Goal: Obtain resource: Obtain resource

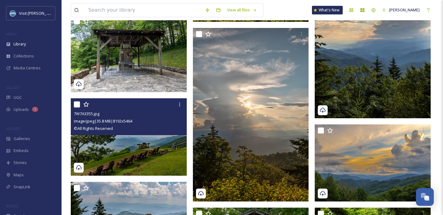
scroll to position [679, 0]
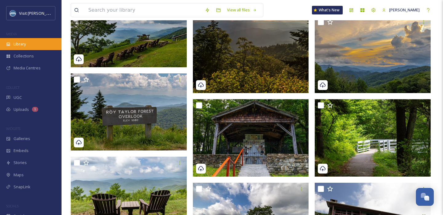
click at [29, 49] on div "Library" at bounding box center [31, 44] width 62 height 12
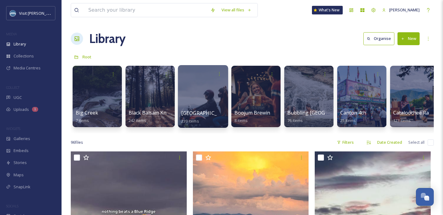
click at [201, 92] on div at bounding box center [203, 96] width 50 height 63
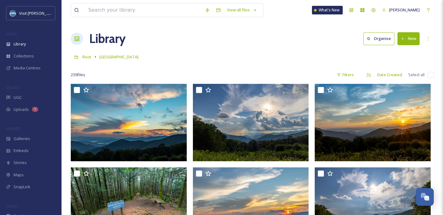
click at [414, 40] on button "New" at bounding box center [408, 38] width 22 height 13
click at [394, 77] on div "Folder" at bounding box center [402, 77] width 35 height 12
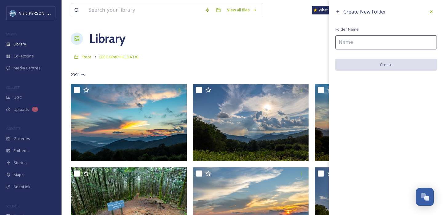
click at [371, 46] on input at bounding box center [386, 42] width 102 height 14
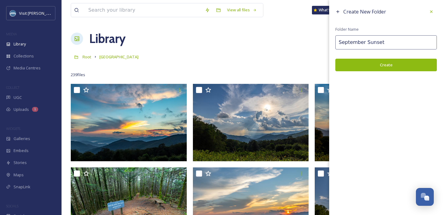
type input "September Sunset"
click at [406, 62] on button "Create" at bounding box center [386, 65] width 102 height 13
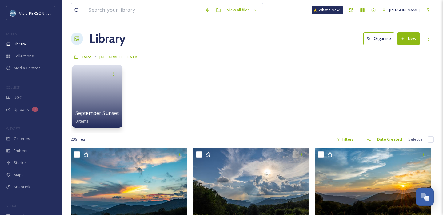
click at [96, 92] on link at bounding box center [97, 95] width 44 height 30
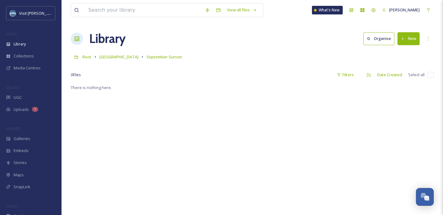
click at [403, 40] on icon at bounding box center [403, 39] width 4 height 4
click at [396, 50] on span "File Upload" at bounding box center [406, 53] width 20 height 6
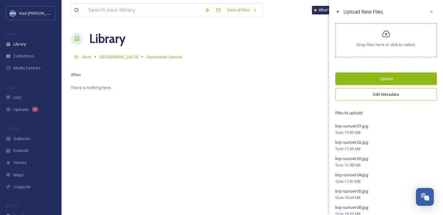
click at [381, 77] on button "Upload" at bounding box center [386, 79] width 102 height 13
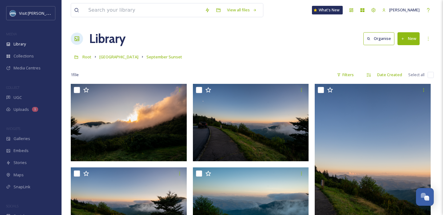
click at [257, 48] on div "Library Organise New" at bounding box center [252, 39] width 363 height 18
click at [429, 39] on icon at bounding box center [428, 38] width 5 height 5
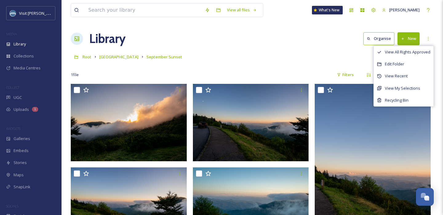
click at [353, 57] on div "Root [GEOGRAPHIC_DATA] September Sunset" at bounding box center [252, 57] width 363 height 12
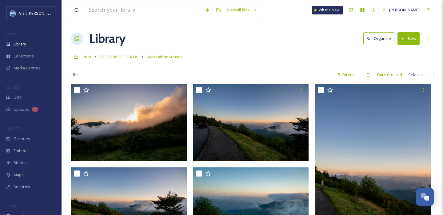
click at [351, 52] on div "Root [GEOGRAPHIC_DATA] September Sunset" at bounding box center [252, 57] width 363 height 12
click at [429, 41] on icon at bounding box center [428, 38] width 5 height 5
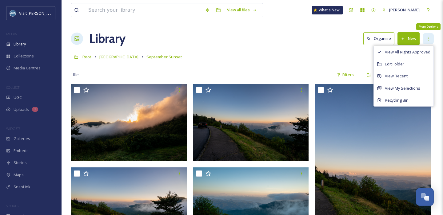
click at [429, 41] on icon at bounding box center [428, 38] width 5 height 5
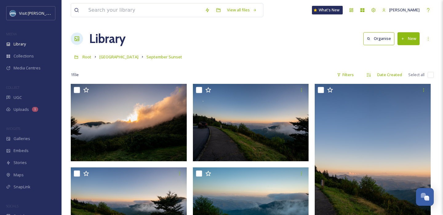
click at [377, 39] on button "Organise" at bounding box center [378, 38] width 31 height 13
click at [30, 43] on div "Library" at bounding box center [31, 44] width 62 height 12
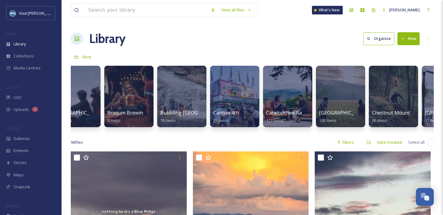
scroll to position [0, 127]
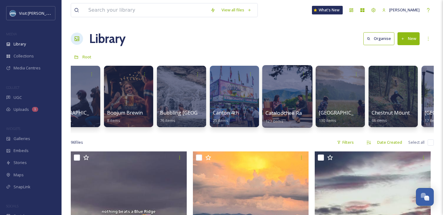
click at [293, 90] on div at bounding box center [287, 96] width 50 height 63
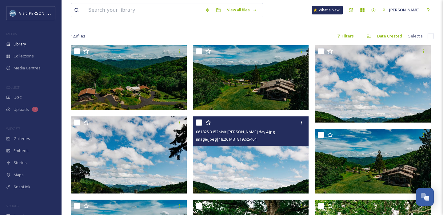
scroll to position [39, 0]
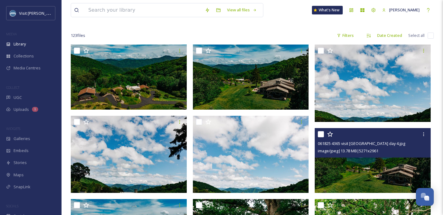
click at [393, 168] on img at bounding box center [373, 160] width 116 height 65
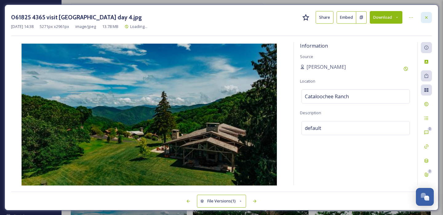
click at [429, 16] on div at bounding box center [426, 17] width 11 height 11
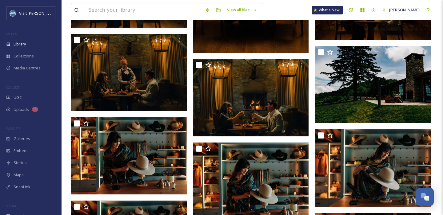
scroll to position [1541, 0]
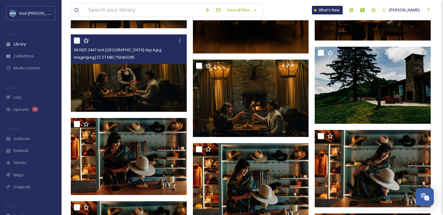
click at [157, 68] on img at bounding box center [129, 73] width 116 height 78
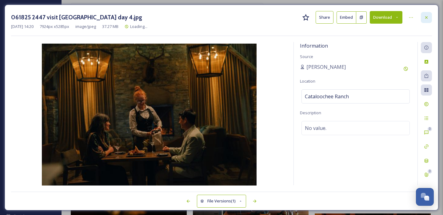
click at [425, 15] on icon at bounding box center [426, 17] width 5 height 5
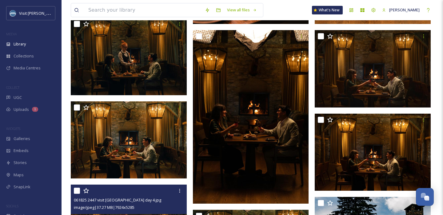
scroll to position [1390, 0]
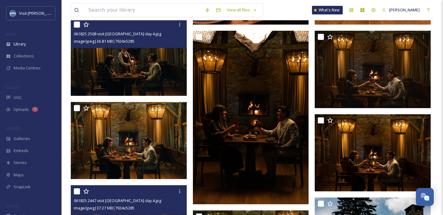
click at [173, 56] on img at bounding box center [129, 57] width 116 height 78
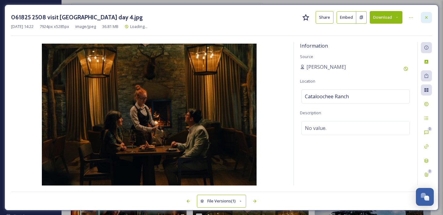
click at [424, 16] on icon at bounding box center [426, 17] width 5 height 5
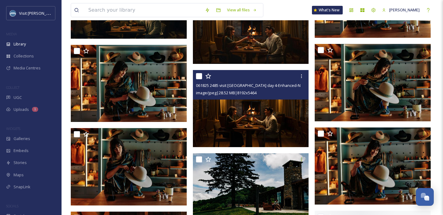
scroll to position [2310, 0]
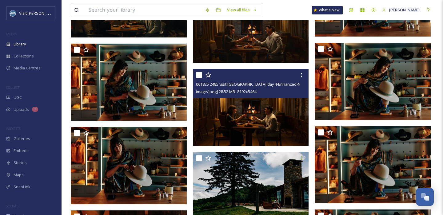
click at [235, 121] on img at bounding box center [251, 108] width 116 height 78
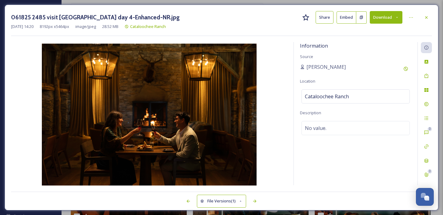
click at [396, 14] on button "Download" at bounding box center [386, 17] width 33 height 13
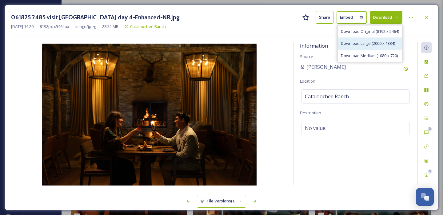
click at [374, 42] on span "Download Large (2000 x 1334)" at bounding box center [368, 44] width 54 height 6
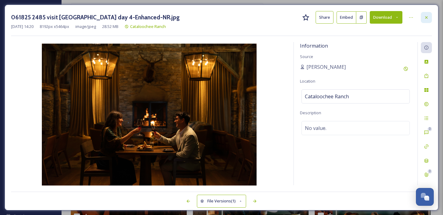
click at [423, 16] on div at bounding box center [426, 17] width 11 height 11
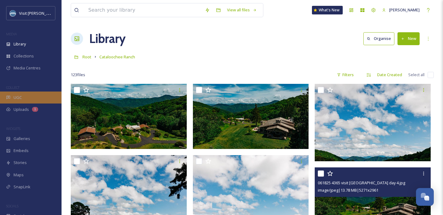
click at [8, 98] on icon at bounding box center [8, 97] width 4 height 4
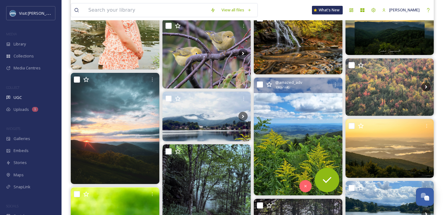
scroll to position [254, 0]
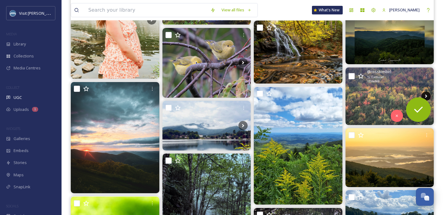
click at [426, 95] on icon at bounding box center [425, 96] width 9 height 9
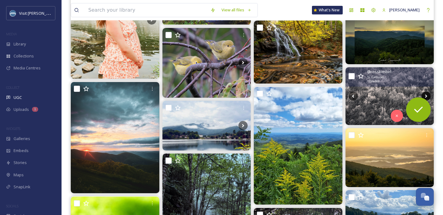
click at [426, 95] on icon at bounding box center [425, 96] width 9 height 9
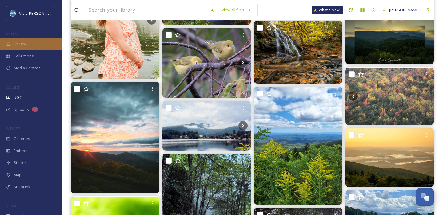
click at [31, 43] on div "Library" at bounding box center [31, 44] width 62 height 12
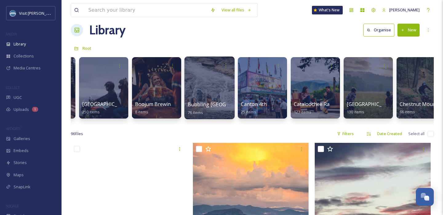
scroll to position [0, 101]
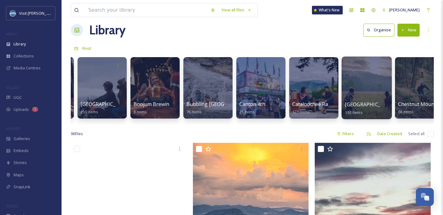
click at [365, 85] on div at bounding box center [366, 88] width 50 height 63
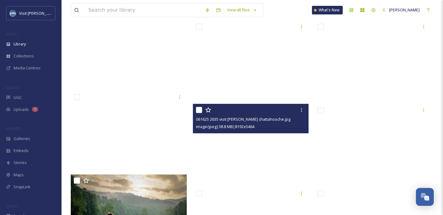
scroll to position [3982, 0]
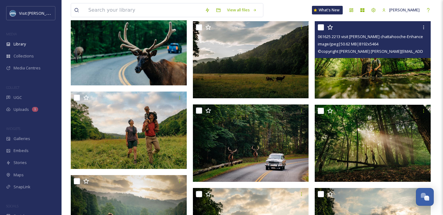
click at [386, 66] on img at bounding box center [373, 60] width 116 height 78
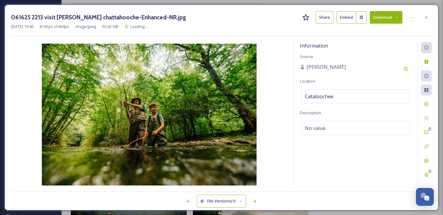
click at [397, 18] on icon at bounding box center [397, 17] width 4 height 4
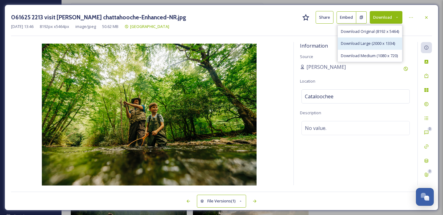
click at [381, 42] on span "Download Large (2000 x 1334)" at bounding box center [368, 44] width 54 height 6
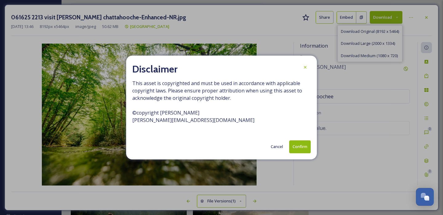
click at [300, 146] on button "Confirm" at bounding box center [300, 147] width 22 height 13
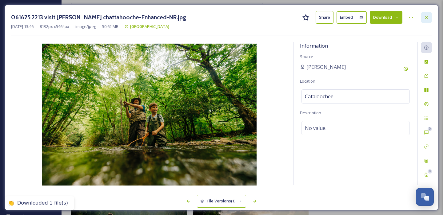
click at [427, 20] on div at bounding box center [426, 17] width 11 height 11
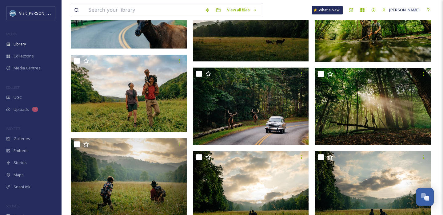
scroll to position [4043, 0]
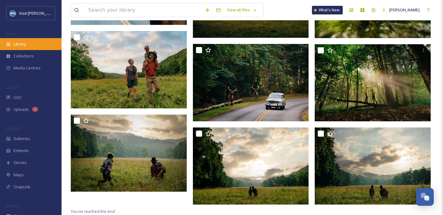
click at [27, 40] on div "Library" at bounding box center [31, 44] width 62 height 12
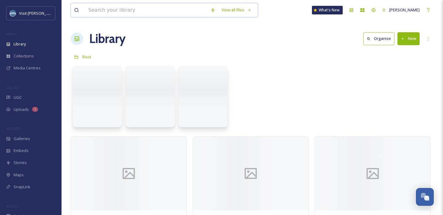
click at [127, 7] on input at bounding box center [146, 10] width 122 height 14
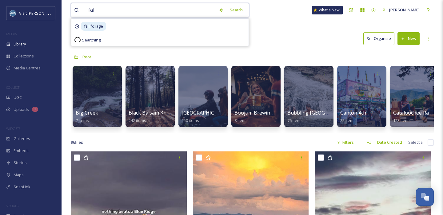
type input "fall"
click at [236, 6] on div "Search Press Enter to search" at bounding box center [242, 10] width 26 height 12
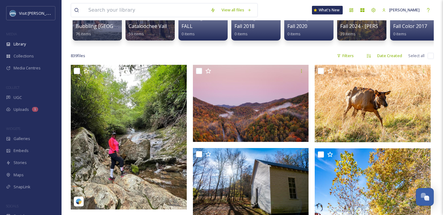
scroll to position [75, 0]
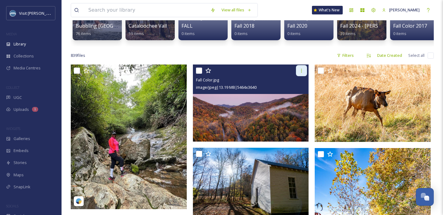
click at [302, 71] on icon at bounding box center [301, 70] width 5 height 5
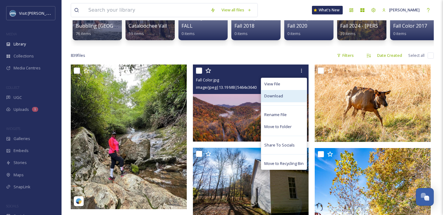
click at [289, 98] on div "Download" at bounding box center [284, 96] width 46 height 12
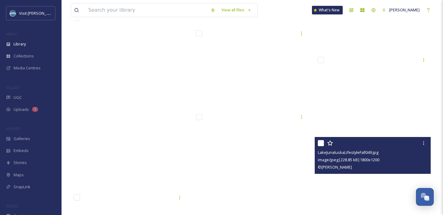
scroll to position [4146, 0]
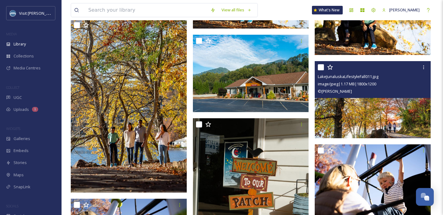
click at [380, 108] on img at bounding box center [373, 100] width 116 height 78
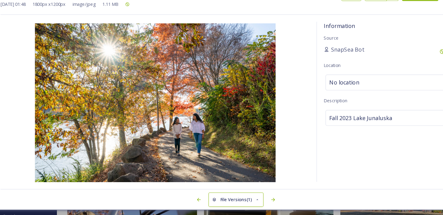
scroll to position [4146, 0]
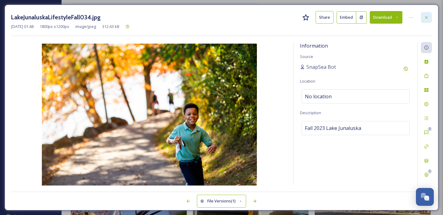
click at [427, 17] on icon at bounding box center [426, 17] width 5 height 5
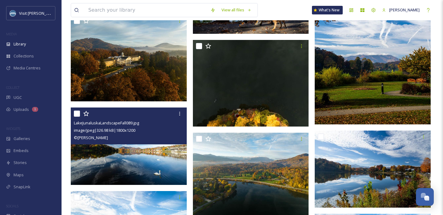
scroll to position [4665, 0]
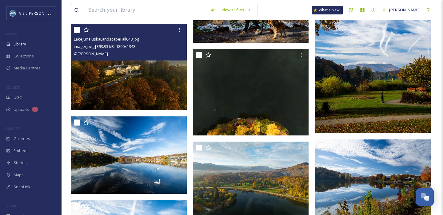
click at [126, 81] on img at bounding box center [129, 67] width 116 height 87
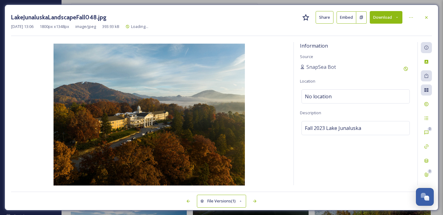
click at [389, 18] on button "Download" at bounding box center [386, 17] width 33 height 13
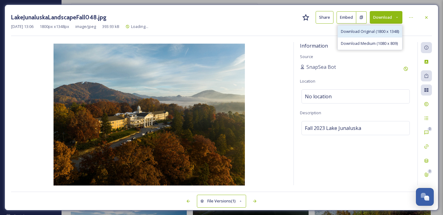
click at [371, 33] on span "Download Original (1800 x 1348)" at bounding box center [370, 32] width 58 height 6
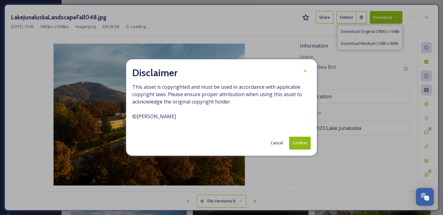
click at [306, 139] on button "Confirm" at bounding box center [300, 143] width 22 height 13
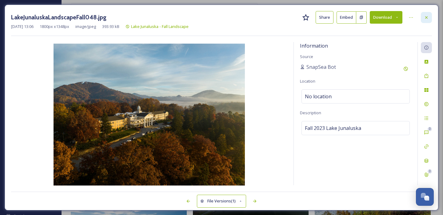
click at [426, 16] on icon at bounding box center [426, 17] width 5 height 5
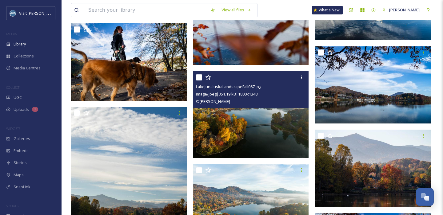
scroll to position [5006, 0]
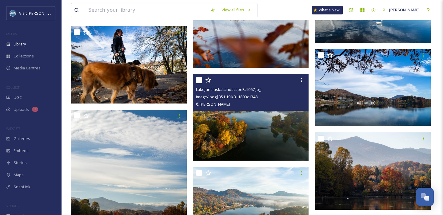
click at [257, 151] on img at bounding box center [251, 117] width 116 height 87
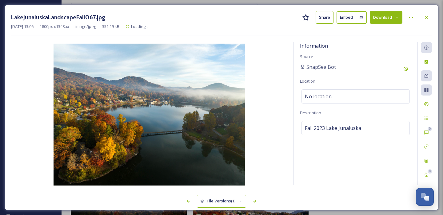
click at [381, 18] on button "Download" at bounding box center [386, 17] width 33 height 13
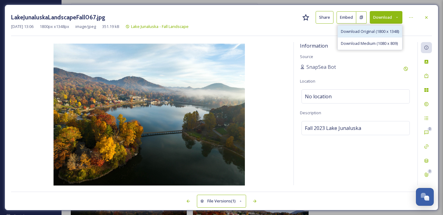
click at [369, 33] on span "Download Original (1800 x 1348)" at bounding box center [370, 32] width 58 height 6
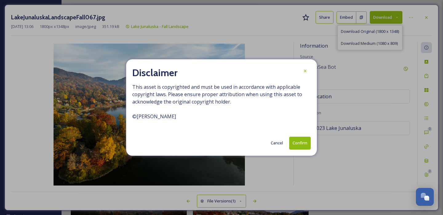
click at [299, 146] on button "Confirm" at bounding box center [300, 143] width 22 height 13
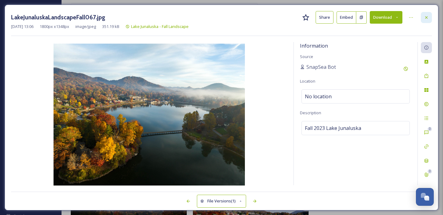
click at [429, 16] on div at bounding box center [426, 17] width 11 height 11
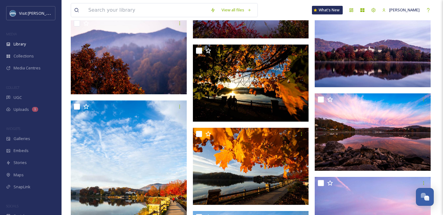
scroll to position [5975, 0]
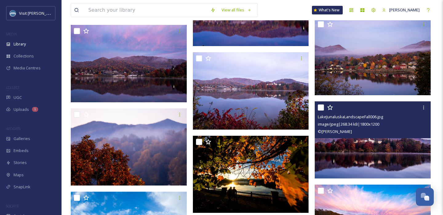
click at [381, 147] on img at bounding box center [373, 141] width 116 height 78
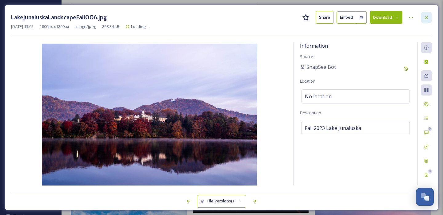
click at [423, 16] on div at bounding box center [426, 17] width 11 height 11
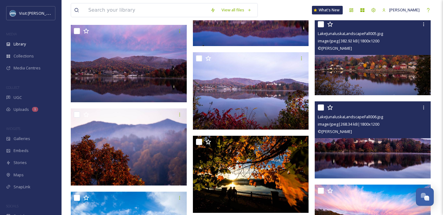
click at [397, 62] on img at bounding box center [373, 57] width 116 height 78
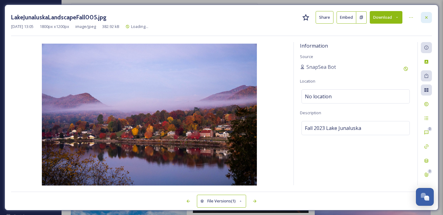
click at [425, 17] on icon at bounding box center [426, 17] width 5 height 5
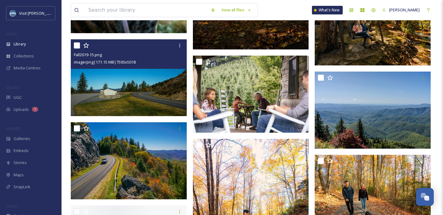
scroll to position [14110, 0]
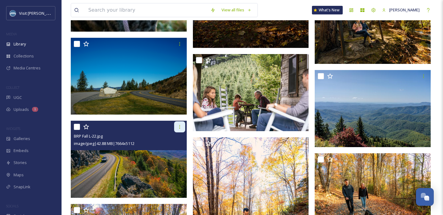
click at [179, 128] on icon at bounding box center [179, 127] width 5 height 5
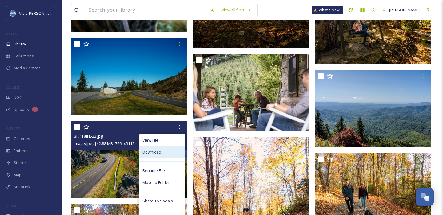
click at [160, 156] on div "Download" at bounding box center [162, 152] width 46 height 12
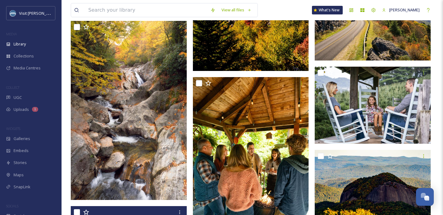
scroll to position [15962, 0]
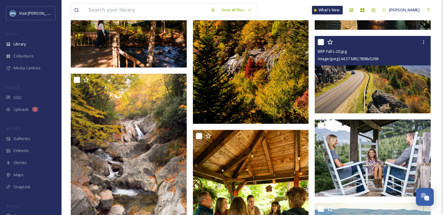
click at [399, 73] on img at bounding box center [373, 75] width 116 height 78
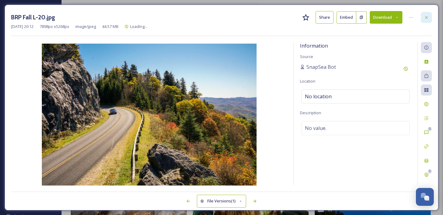
click at [426, 15] on icon at bounding box center [426, 17] width 5 height 5
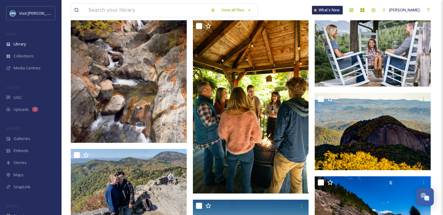
scroll to position [16179, 0]
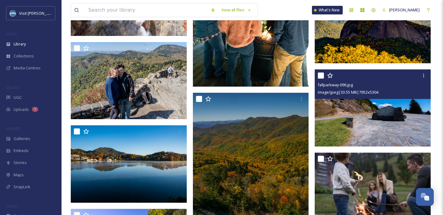
click at [388, 112] on img at bounding box center [373, 109] width 116 height 78
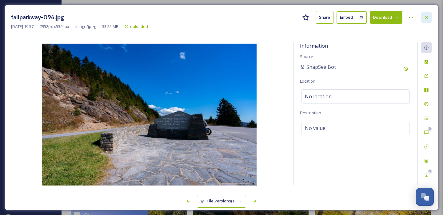
click at [427, 17] on icon at bounding box center [426, 17] width 5 height 5
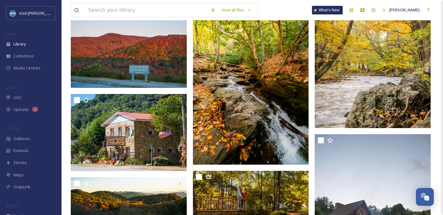
scroll to position [16424, 0]
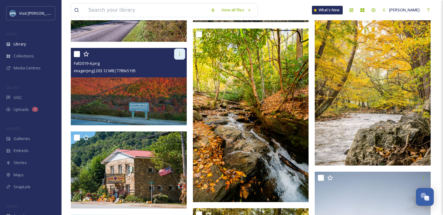
click at [179, 56] on icon at bounding box center [179, 54] width 5 height 5
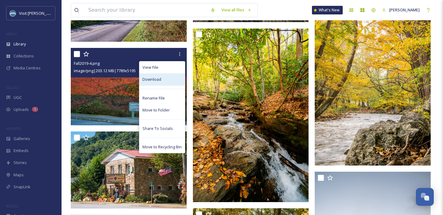
click at [171, 78] on div "Download" at bounding box center [162, 80] width 46 height 12
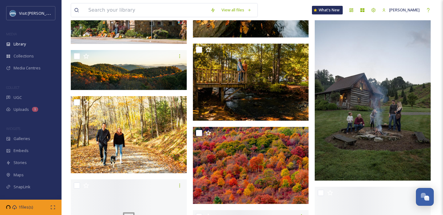
scroll to position [16599, 0]
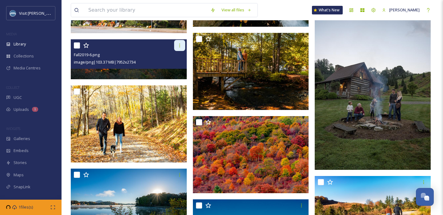
click at [177, 46] on div at bounding box center [179, 45] width 11 height 11
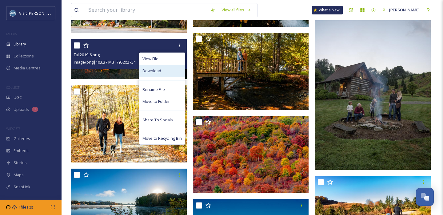
click at [162, 73] on div "Download" at bounding box center [162, 71] width 46 height 12
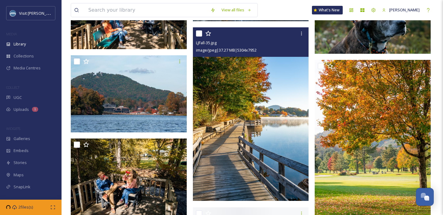
scroll to position [17909, 0]
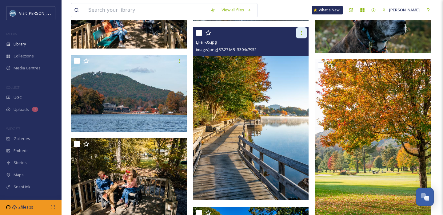
click at [302, 35] on icon at bounding box center [301, 32] width 5 height 5
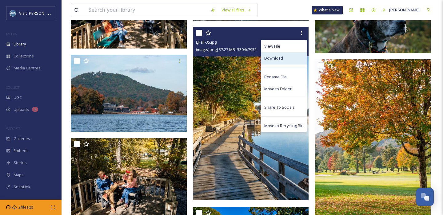
click at [270, 61] on div "Download" at bounding box center [284, 58] width 46 height 12
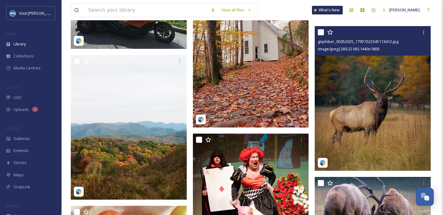
scroll to position [20279, 0]
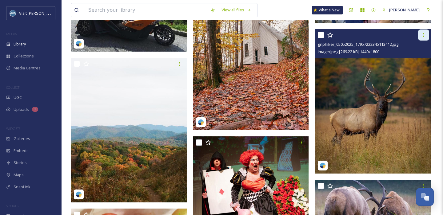
click at [423, 38] on div at bounding box center [423, 35] width 11 height 11
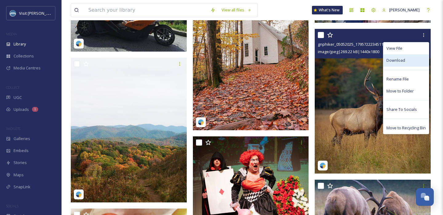
click at [401, 61] on span "Download" at bounding box center [395, 61] width 19 height 6
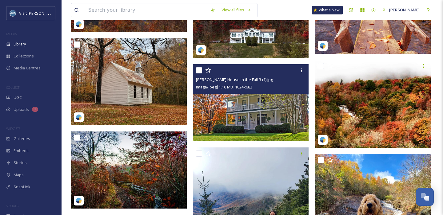
scroll to position [21247, 0]
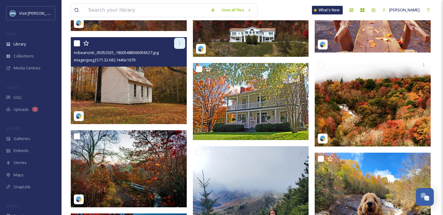
click at [177, 44] on div at bounding box center [179, 43] width 11 height 11
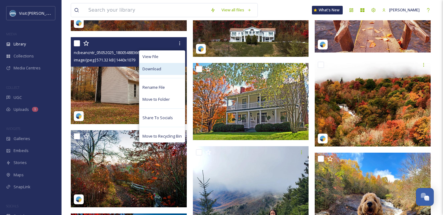
click at [166, 67] on div "Download" at bounding box center [162, 69] width 46 height 12
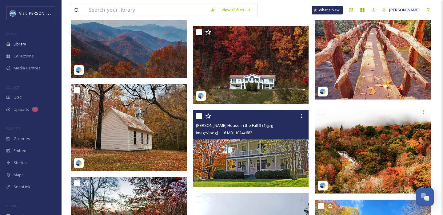
scroll to position [21179, 0]
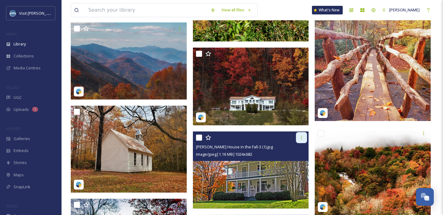
click at [303, 135] on icon at bounding box center [301, 137] width 5 height 5
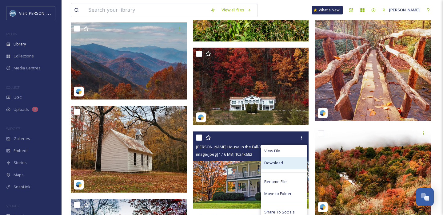
click at [281, 162] on span "Download" at bounding box center [273, 163] width 19 height 6
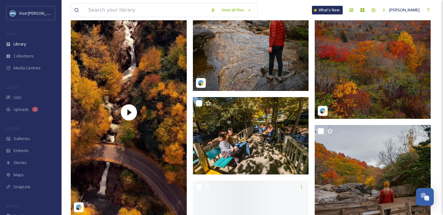
scroll to position [23446, 0]
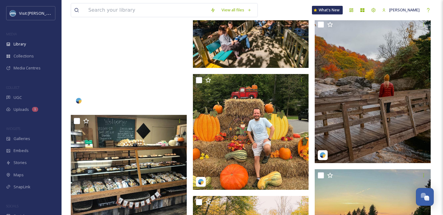
click at [129, 80] on div at bounding box center [129, 6] width 116 height 206
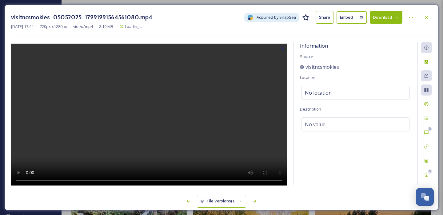
scroll to position [23328, 0]
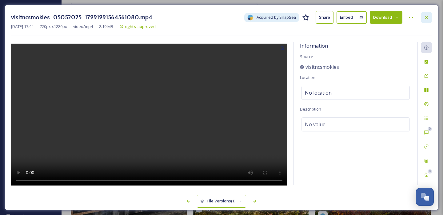
click at [428, 14] on div at bounding box center [426, 17] width 11 height 11
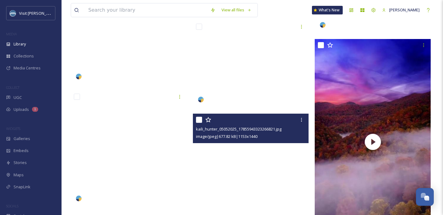
scroll to position [27466, 0]
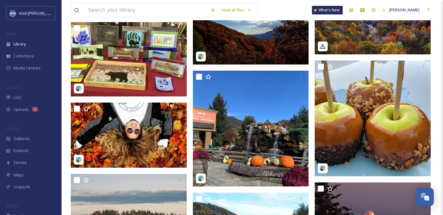
scroll to position [24326, 0]
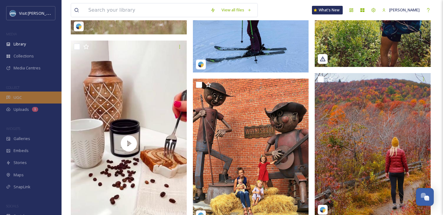
click at [33, 97] on div "UGC" at bounding box center [31, 98] width 62 height 12
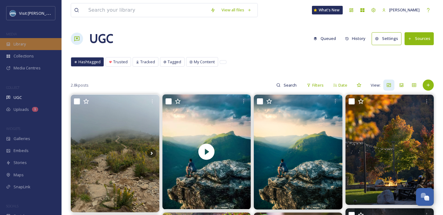
click at [30, 46] on div "Library" at bounding box center [31, 44] width 62 height 12
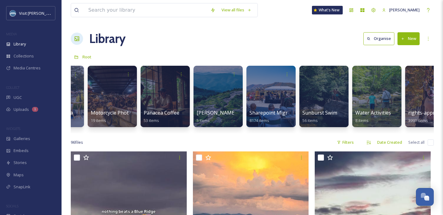
scroll to position [0, 907]
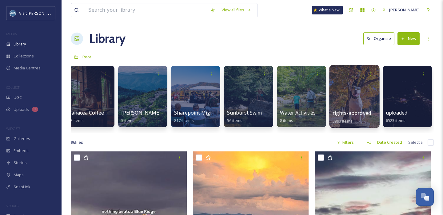
click at [347, 90] on div at bounding box center [354, 96] width 50 height 63
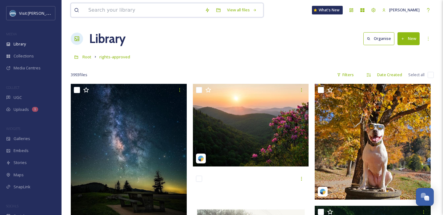
click at [126, 13] on input at bounding box center [143, 10] width 117 height 14
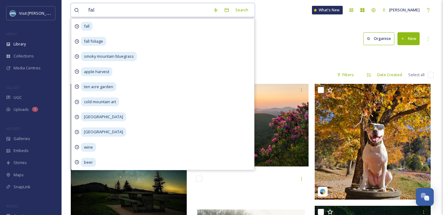
type input "fall"
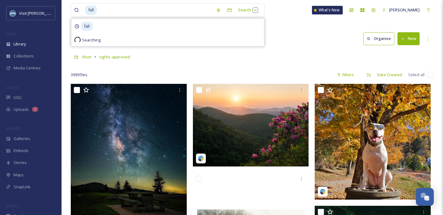
click at [85, 57] on span "Root" at bounding box center [86, 57] width 9 height 6
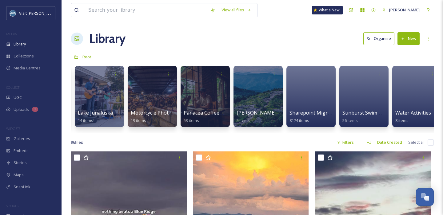
scroll to position [0, 907]
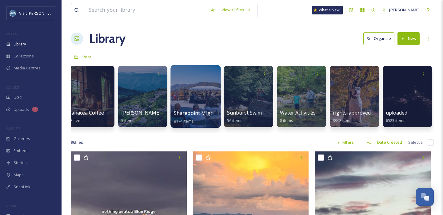
click at [201, 90] on div at bounding box center [195, 96] width 50 height 63
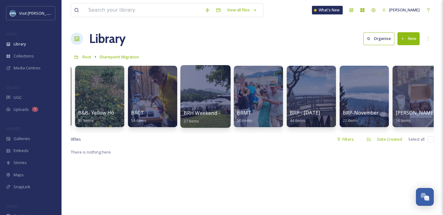
scroll to position [0, 528]
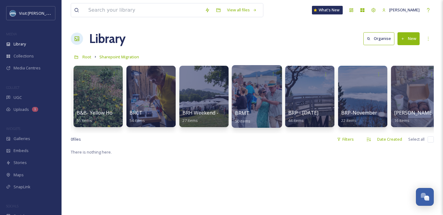
click at [249, 93] on div at bounding box center [257, 96] width 50 height 63
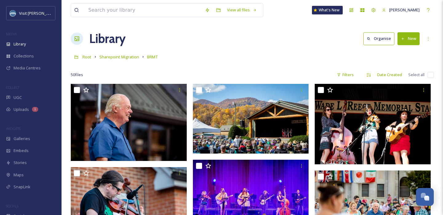
click at [274, 57] on div "Root Sharepoint Migration BRMT" at bounding box center [252, 57] width 363 height 12
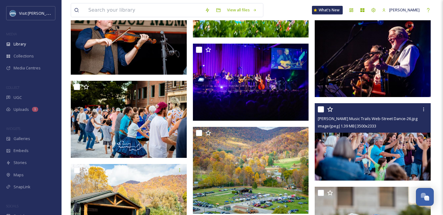
scroll to position [1094, 0]
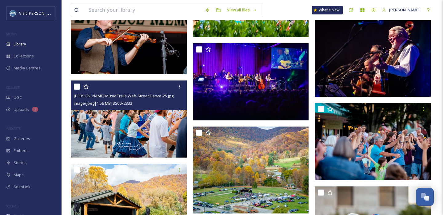
click at [147, 133] on img at bounding box center [129, 120] width 116 height 78
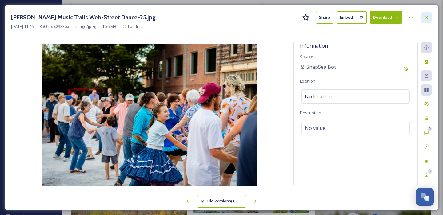
click at [427, 15] on icon at bounding box center [426, 17] width 5 height 5
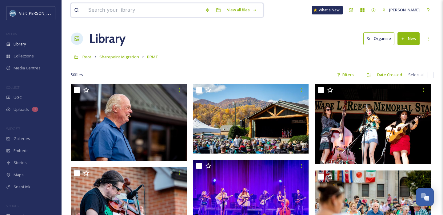
click at [110, 11] on input at bounding box center [143, 10] width 117 height 14
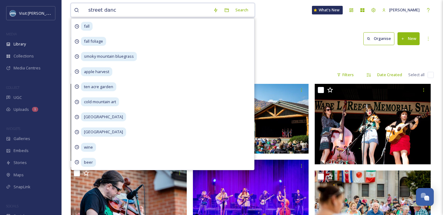
type input "street dance"
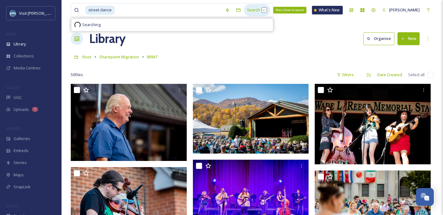
click at [254, 11] on div "Search Press Enter to search" at bounding box center [257, 10] width 26 height 12
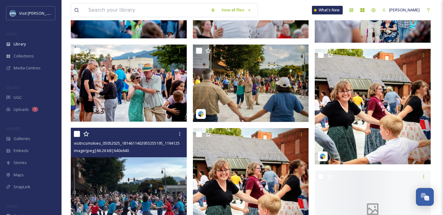
scroll to position [364, 0]
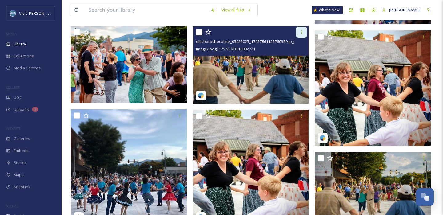
click at [299, 32] on icon at bounding box center [301, 32] width 5 height 5
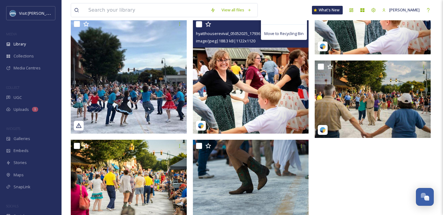
scroll to position [465, 0]
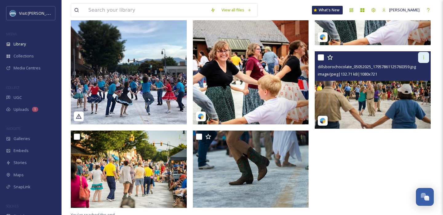
click at [421, 57] on div at bounding box center [423, 57] width 11 height 11
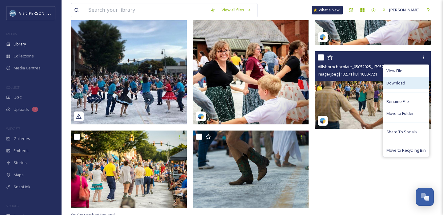
click at [391, 83] on span "Download" at bounding box center [395, 83] width 19 height 6
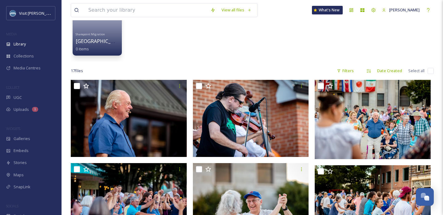
scroll to position [0, 0]
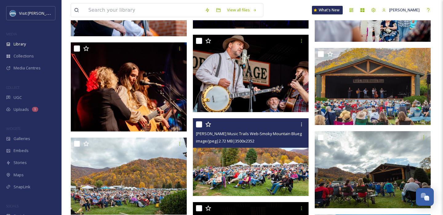
scroll to position [209, 0]
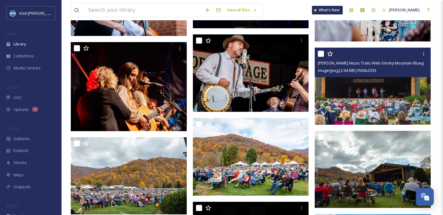
click at [357, 82] on img at bounding box center [373, 87] width 116 height 78
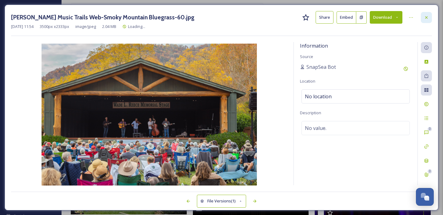
click at [427, 20] on div at bounding box center [426, 17] width 11 height 11
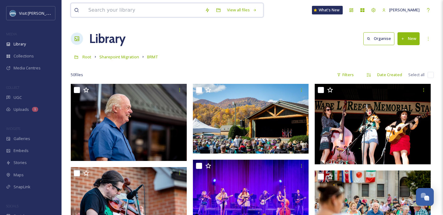
click at [116, 9] on input at bounding box center [143, 10] width 117 height 14
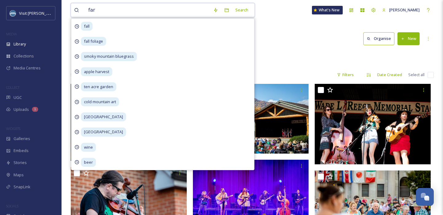
type input "farm"
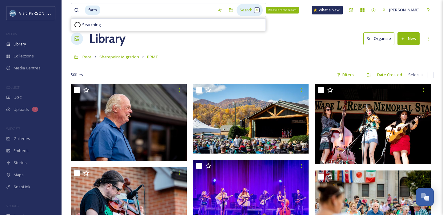
click at [242, 11] on div "Search Press Enter to search" at bounding box center [250, 10] width 26 height 12
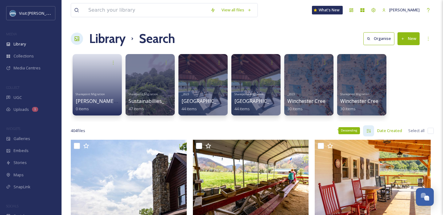
click at [369, 129] on icon at bounding box center [368, 131] width 5 height 5
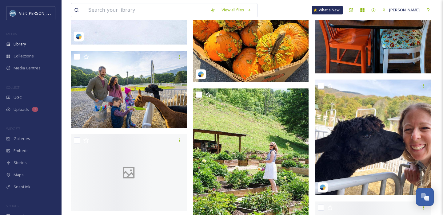
scroll to position [408, 0]
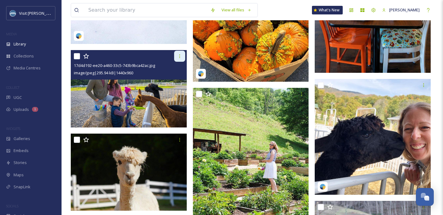
click at [181, 58] on icon at bounding box center [179, 56] width 5 height 5
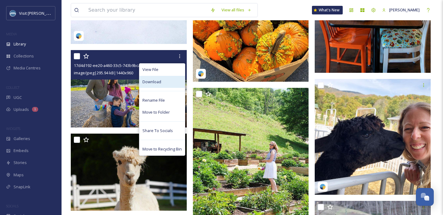
click at [166, 83] on div "Download" at bounding box center [162, 82] width 46 height 12
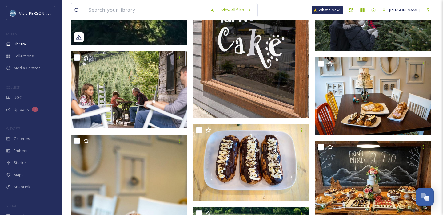
scroll to position [787, 0]
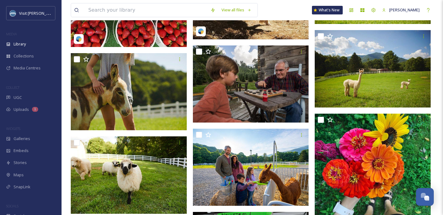
scroll to position [1522, 0]
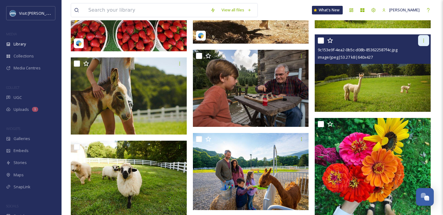
click at [422, 42] on icon at bounding box center [423, 40] width 5 height 5
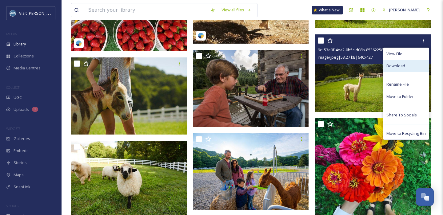
click at [393, 66] on span "Download" at bounding box center [395, 66] width 19 height 6
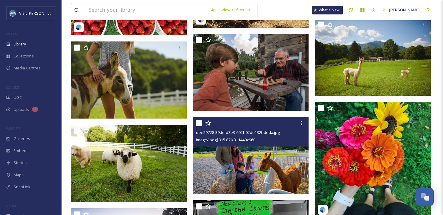
scroll to position [1525, 0]
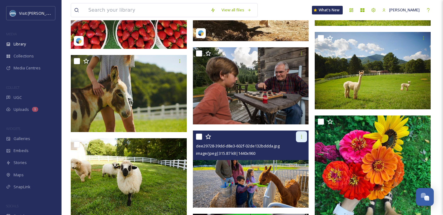
click at [299, 140] on div at bounding box center [301, 136] width 11 height 11
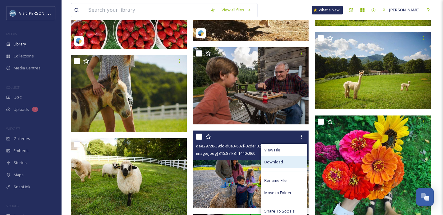
click at [281, 162] on span "Download" at bounding box center [273, 162] width 19 height 6
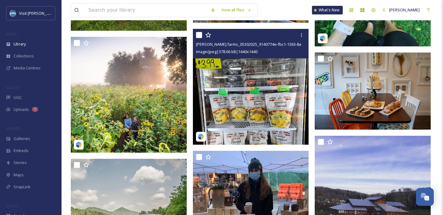
scroll to position [1713, 0]
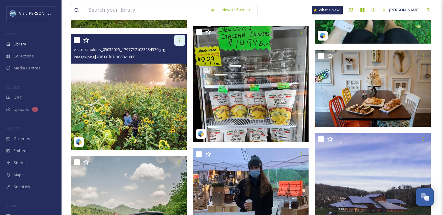
click at [180, 41] on icon at bounding box center [179, 40] width 5 height 5
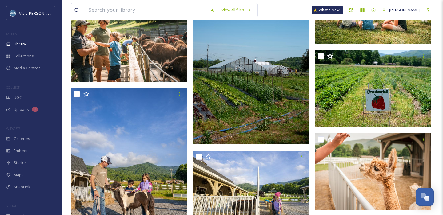
scroll to position [5808, 0]
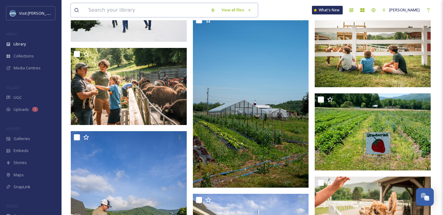
click at [106, 10] on input at bounding box center [146, 10] width 122 height 14
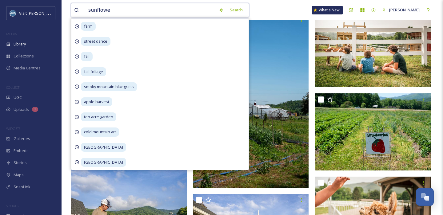
type input "sunflower"
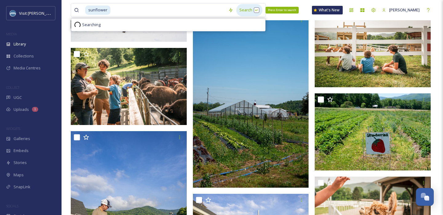
click at [241, 10] on div "Search Press Enter to search" at bounding box center [249, 10] width 26 height 12
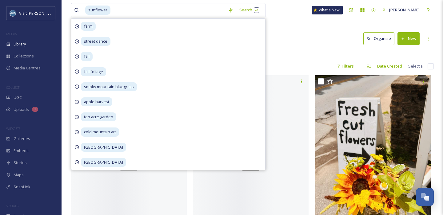
click at [288, 34] on div "Library Search Organise New" at bounding box center [252, 39] width 363 height 18
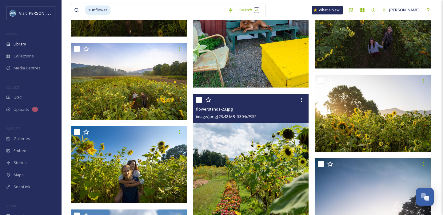
scroll to position [600, 0]
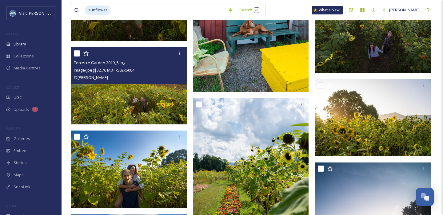
click at [122, 90] on img at bounding box center [129, 86] width 116 height 78
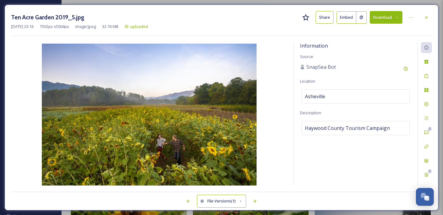
click at [387, 18] on button "Download" at bounding box center [386, 17] width 33 height 13
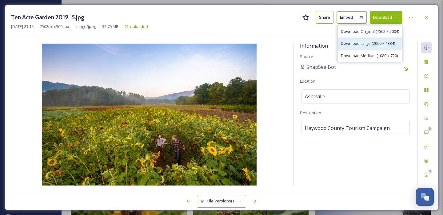
click at [373, 44] on span "Download Large (2000 x 1334)" at bounding box center [368, 44] width 54 height 6
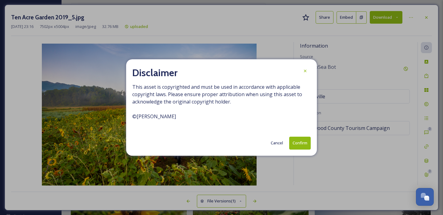
click at [297, 141] on button "Confirm" at bounding box center [300, 143] width 22 height 13
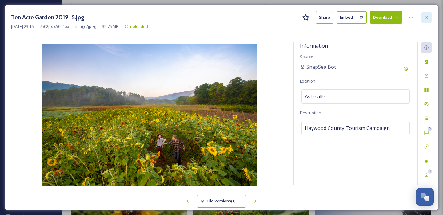
click at [426, 14] on div at bounding box center [426, 17] width 11 height 11
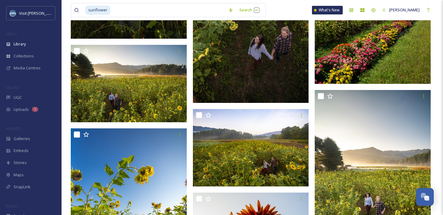
scroll to position [1237, 0]
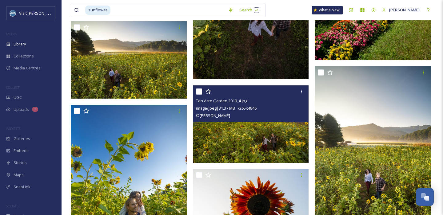
click at [271, 141] on img at bounding box center [251, 125] width 116 height 78
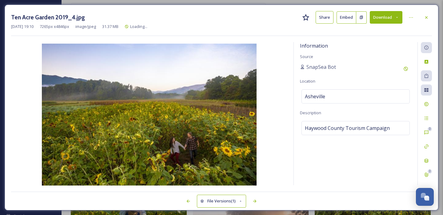
click at [386, 18] on button "Download" at bounding box center [386, 17] width 33 height 13
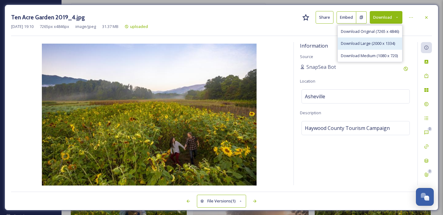
click at [359, 43] on span "Download Large (2000 x 1334)" at bounding box center [368, 44] width 54 height 6
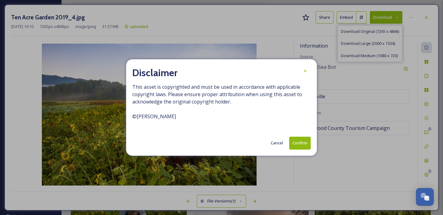
click at [296, 143] on button "Confirm" at bounding box center [300, 143] width 22 height 13
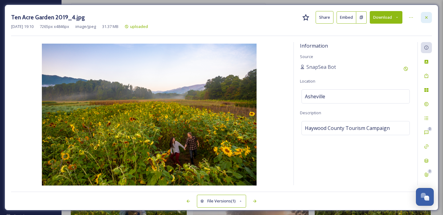
click at [425, 18] on icon at bounding box center [426, 17] width 5 height 5
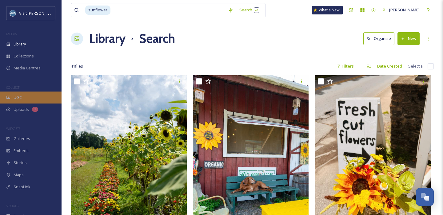
click at [25, 100] on div "UGC" at bounding box center [31, 98] width 62 height 12
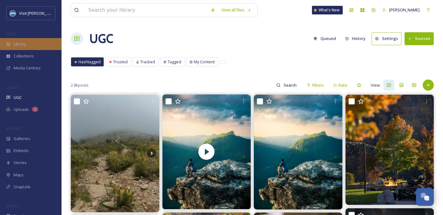
click at [35, 45] on div "Library" at bounding box center [31, 44] width 62 height 12
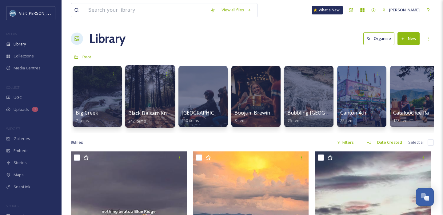
click at [156, 92] on div at bounding box center [150, 96] width 50 height 63
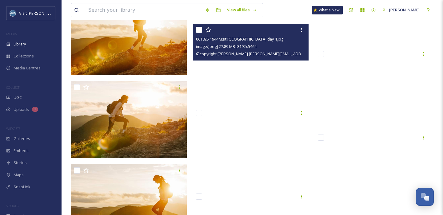
scroll to position [4325, 0]
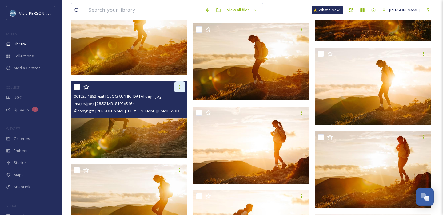
click at [178, 87] on icon at bounding box center [179, 87] width 5 height 5
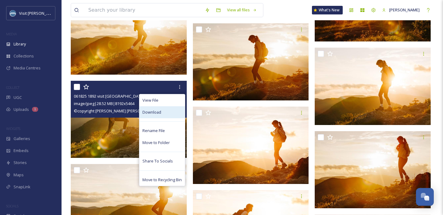
click at [171, 115] on div "Download" at bounding box center [162, 112] width 46 height 12
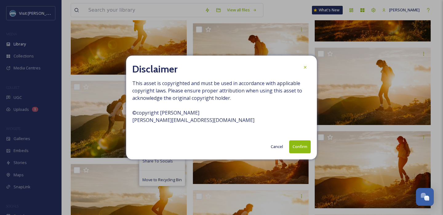
click at [299, 147] on button "Confirm" at bounding box center [300, 147] width 22 height 13
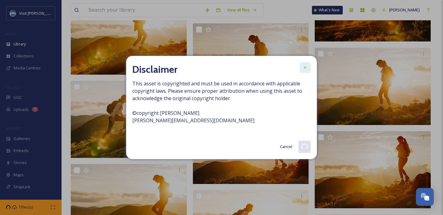
click at [305, 68] on icon at bounding box center [305, 67] width 5 height 5
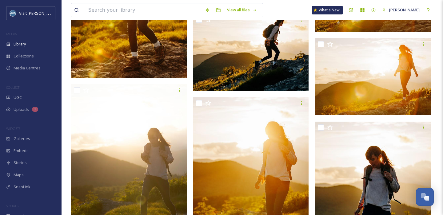
scroll to position [5250, 0]
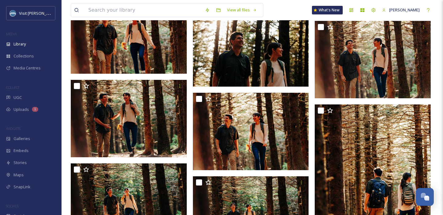
scroll to position [7517, 0]
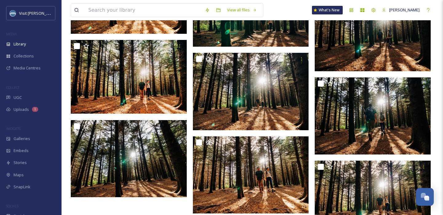
scroll to position [7423, 0]
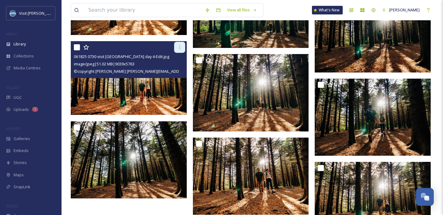
click at [179, 49] on icon at bounding box center [179, 48] width 1 height 4
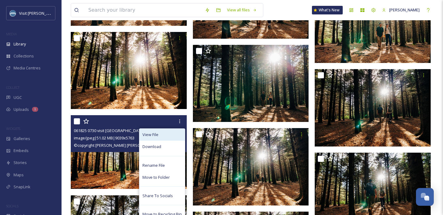
scroll to position [7348, 0]
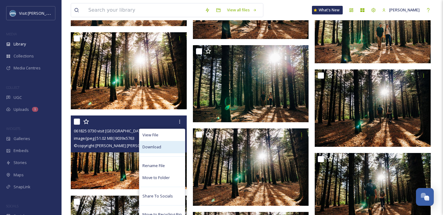
click at [168, 145] on div "Download" at bounding box center [162, 147] width 46 height 12
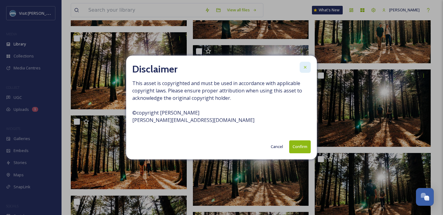
click at [304, 66] on icon at bounding box center [305, 67] width 5 height 5
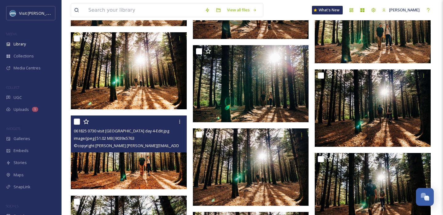
click at [120, 184] on img at bounding box center [129, 153] width 116 height 74
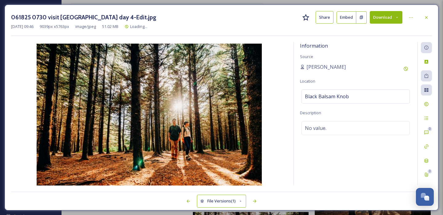
click at [389, 16] on button "Download" at bounding box center [386, 17] width 33 height 13
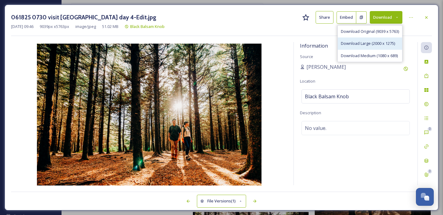
click at [373, 45] on span "Download Large (2000 x 1275)" at bounding box center [368, 44] width 54 height 6
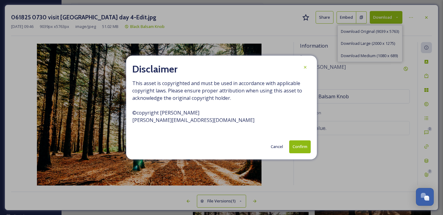
click at [299, 148] on button "Confirm" at bounding box center [300, 147] width 22 height 13
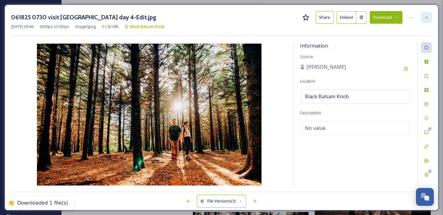
click at [424, 19] on div at bounding box center [426, 17] width 11 height 11
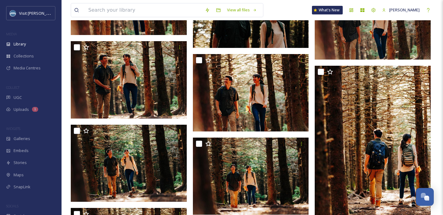
scroll to position [6438, 0]
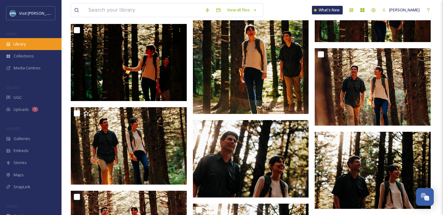
click at [35, 45] on div "Library" at bounding box center [31, 44] width 62 height 12
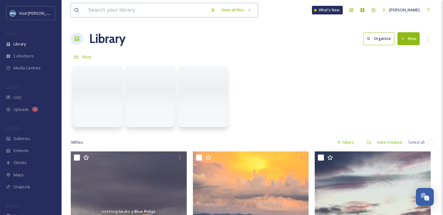
click at [109, 13] on input at bounding box center [146, 10] width 122 height 14
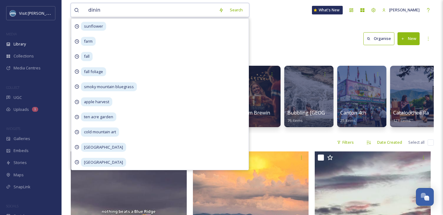
type input "dining"
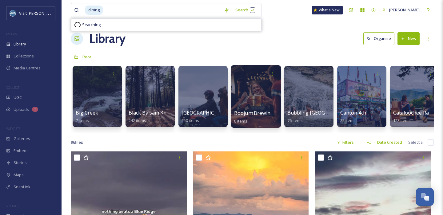
click at [243, 90] on div at bounding box center [256, 96] width 50 height 63
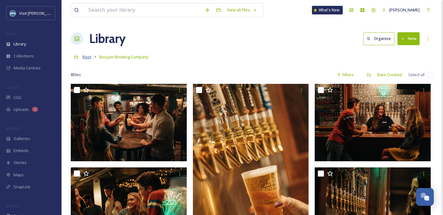
click at [87, 58] on span "Root" at bounding box center [86, 57] width 9 height 6
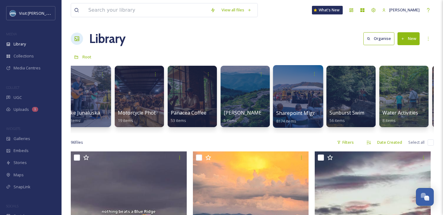
scroll to position [0, 767]
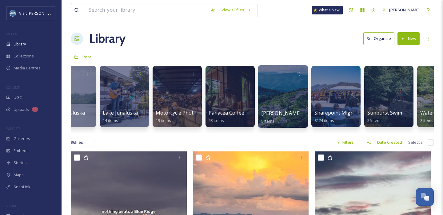
click at [274, 90] on div at bounding box center [283, 96] width 50 height 63
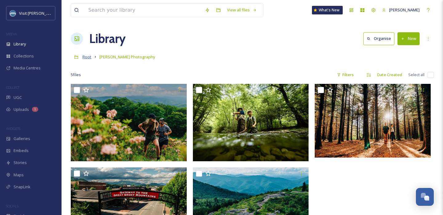
click at [89, 58] on span "Root" at bounding box center [86, 57] width 9 height 6
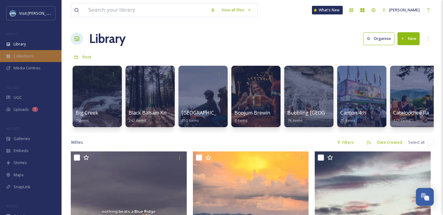
click at [29, 59] on div "Collections" at bounding box center [31, 56] width 62 height 12
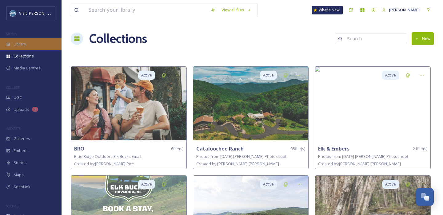
click at [30, 46] on div "Library" at bounding box center [31, 44] width 62 height 12
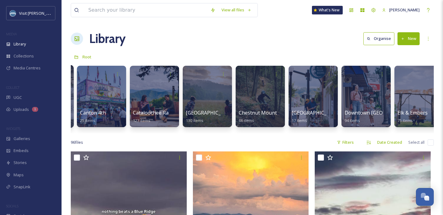
scroll to position [0, 296]
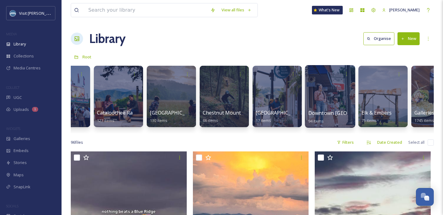
click at [319, 95] on div at bounding box center [330, 96] width 50 height 63
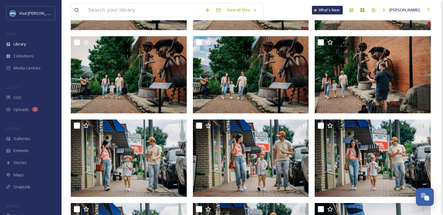
scroll to position [2110, 0]
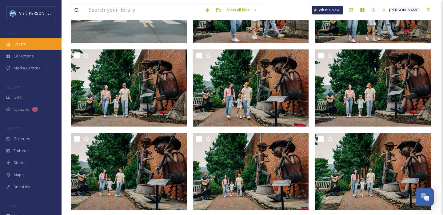
click at [22, 49] on div "Library" at bounding box center [31, 44] width 62 height 12
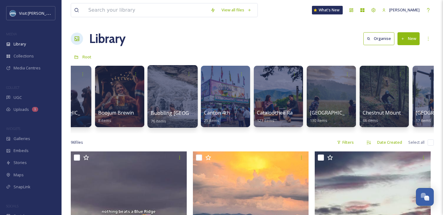
scroll to position [0, 110]
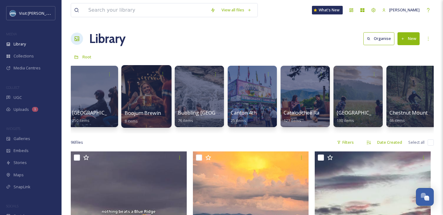
click at [153, 88] on div at bounding box center [146, 96] width 50 height 63
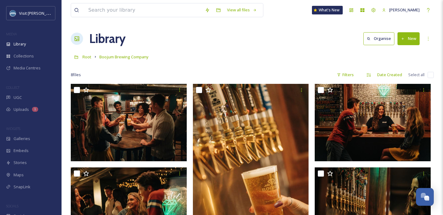
click at [410, 39] on button "New" at bounding box center [408, 38] width 22 height 13
click at [398, 53] on span "File Upload" at bounding box center [406, 53] width 20 height 6
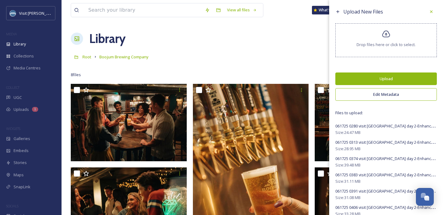
click at [385, 78] on button "Upload" at bounding box center [386, 79] width 102 height 13
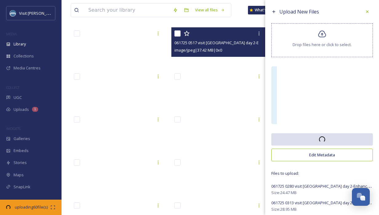
scroll to position [56, 0]
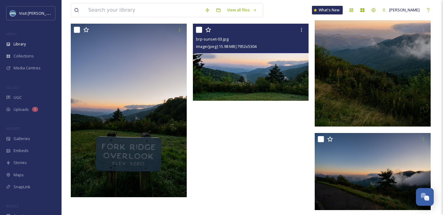
scroll to position [275, 0]
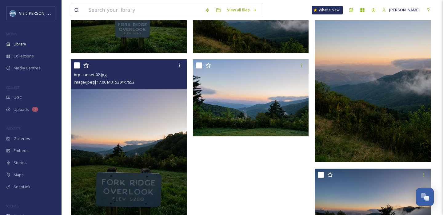
click at [137, 117] on img at bounding box center [129, 146] width 116 height 174
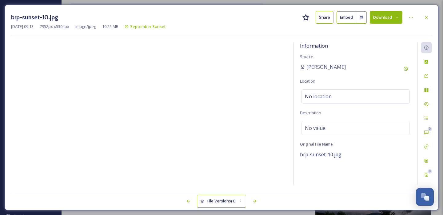
click at [394, 18] on button "Download" at bounding box center [386, 17] width 33 height 13
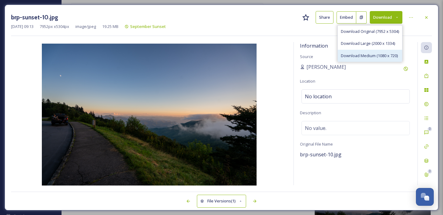
click at [373, 53] on span "Download Medium (1080 x 720)" at bounding box center [369, 56] width 57 height 6
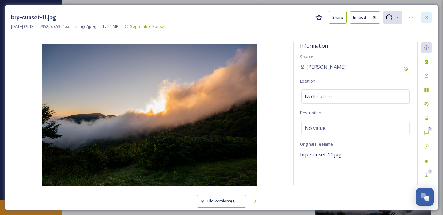
click at [429, 18] on div at bounding box center [426, 17] width 11 height 11
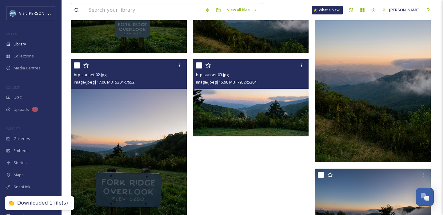
click at [226, 102] on img at bounding box center [251, 98] width 116 height 78
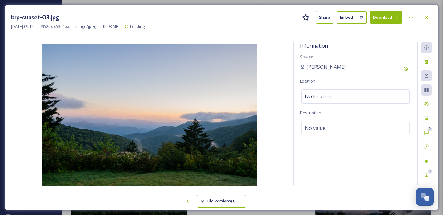
click at [398, 19] on icon at bounding box center [397, 17] width 4 height 4
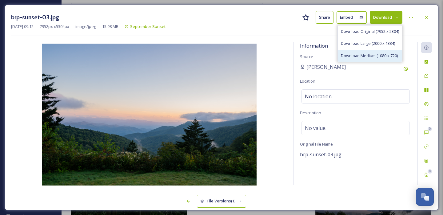
click at [374, 54] on span "Download Medium (1080 x 720)" at bounding box center [369, 56] width 57 height 6
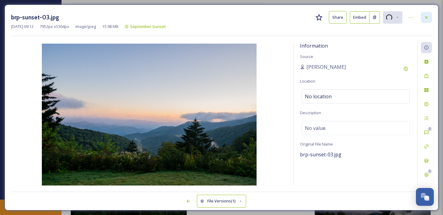
click at [425, 17] on icon at bounding box center [426, 17] width 5 height 5
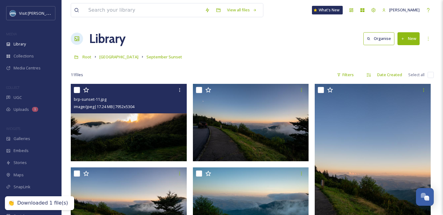
click at [141, 112] on div "brp-sunset-11.jpg image/jpeg | 17.24 MB | 7952 x 5304" at bounding box center [129, 99] width 116 height 30
click at [140, 122] on img at bounding box center [129, 123] width 116 height 78
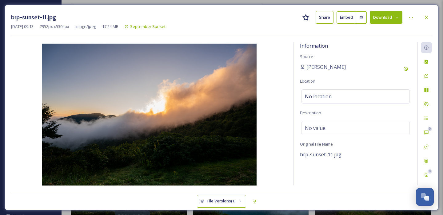
click at [400, 16] on button "Download" at bounding box center [386, 17] width 33 height 13
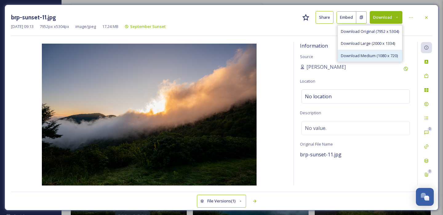
click at [378, 55] on span "Download Medium (1080 x 720)" at bounding box center [369, 56] width 57 height 6
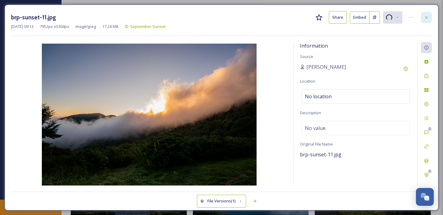
click at [425, 18] on icon at bounding box center [426, 17] width 2 height 2
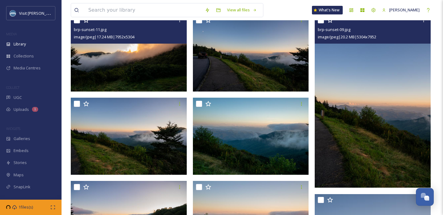
scroll to position [83, 0]
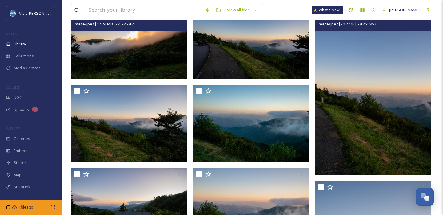
click at [365, 88] on img at bounding box center [373, 88] width 116 height 174
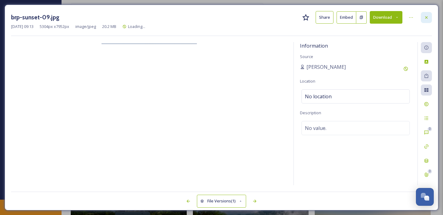
click at [423, 20] on div at bounding box center [426, 17] width 11 height 11
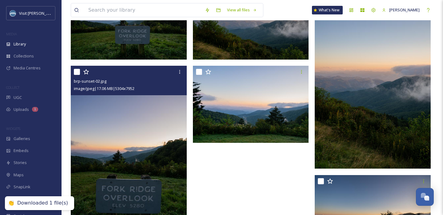
scroll to position [271, 0]
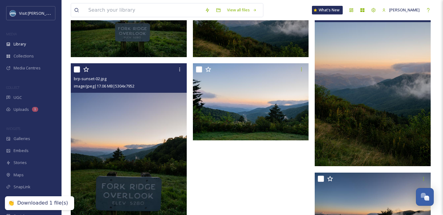
click at [353, 113] on img at bounding box center [373, 80] width 116 height 174
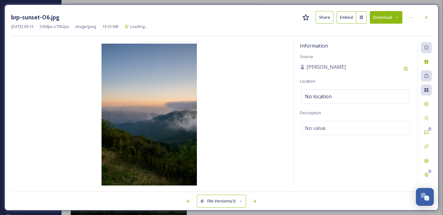
click at [398, 18] on icon at bounding box center [397, 17] width 4 height 4
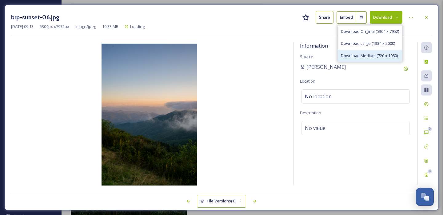
click at [376, 51] on div "Download Medium (720 x 1080)" at bounding box center [370, 56] width 64 height 12
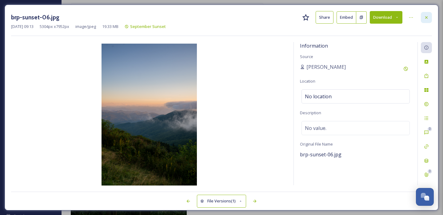
click at [425, 18] on icon at bounding box center [426, 17] width 2 height 2
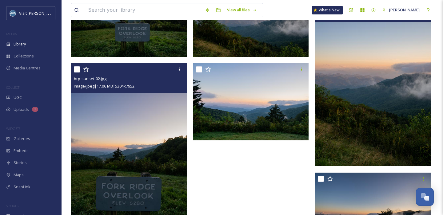
click at [425, 18] on div "View all files What's New Amie Newsome" at bounding box center [252, 10] width 363 height 20
click at [233, 178] on div at bounding box center [252, 33] width 119 height 441
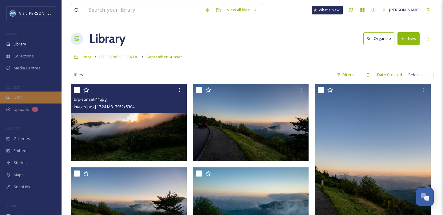
click at [20, 100] on span "UGC" at bounding box center [18, 98] width 8 height 6
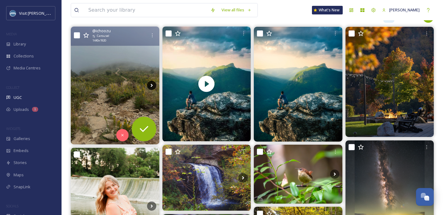
scroll to position [100, 0]
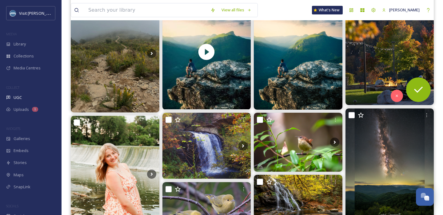
click at [397, 56] on img at bounding box center [389, 50] width 89 height 110
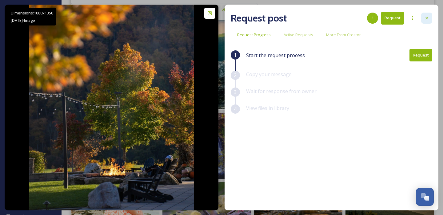
click at [421, 17] on div at bounding box center [426, 18] width 11 height 11
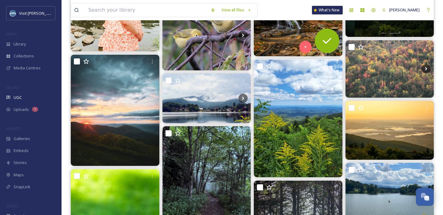
scroll to position [282, 0]
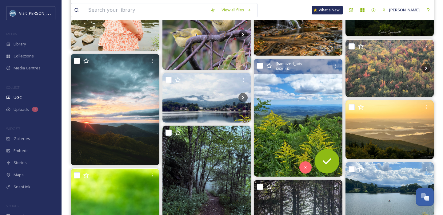
click at [297, 122] on img at bounding box center [298, 118] width 89 height 118
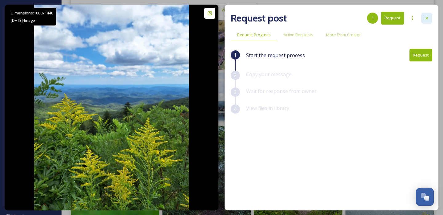
click at [425, 16] on icon at bounding box center [426, 18] width 5 height 5
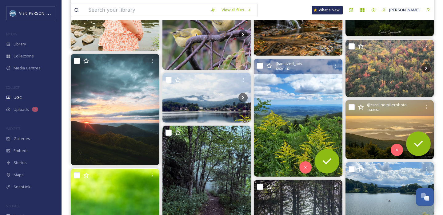
click at [370, 136] on img at bounding box center [389, 129] width 89 height 59
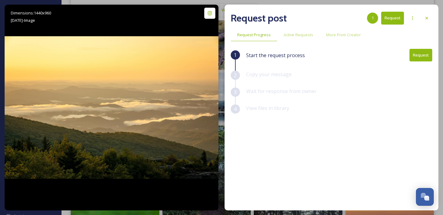
click at [421, 17] on div "Request post 1 Request" at bounding box center [331, 18] width 201 height 15
click at [425, 19] on icon at bounding box center [426, 18] width 5 height 5
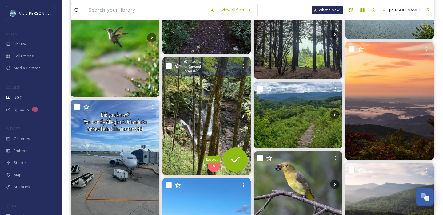
scroll to position [495, 0]
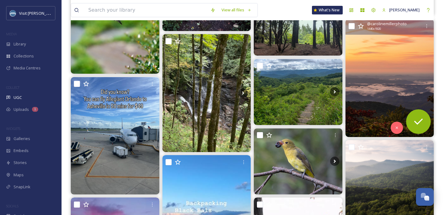
click at [411, 53] on img at bounding box center [389, 78] width 89 height 118
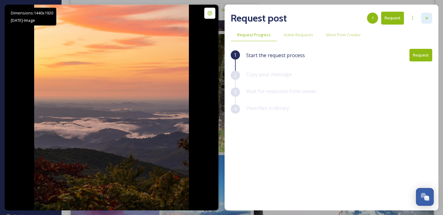
click at [427, 18] on icon at bounding box center [426, 18] width 5 height 5
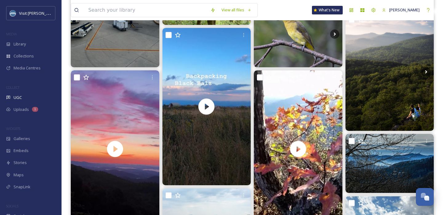
scroll to position [623, 0]
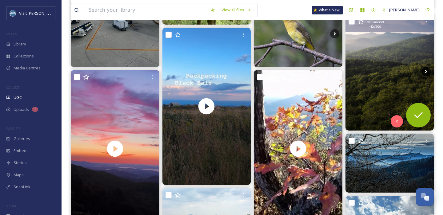
click at [425, 71] on icon at bounding box center [425, 71] width 9 height 9
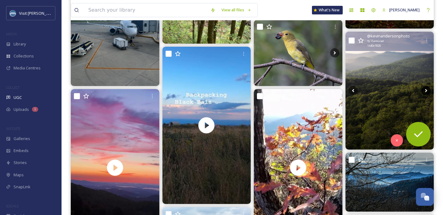
scroll to position [595, 0]
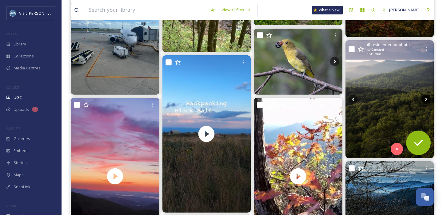
click at [426, 98] on icon at bounding box center [425, 99] width 9 height 9
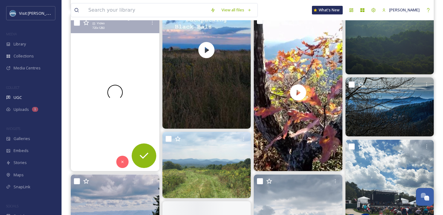
scroll to position [680, 0]
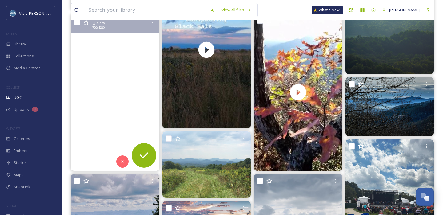
click at [125, 64] on video "Hello September! You started out beautifully!\a+\a+\a+\a+ \a+\a#godscreation \a…" at bounding box center [115, 93] width 89 height 158
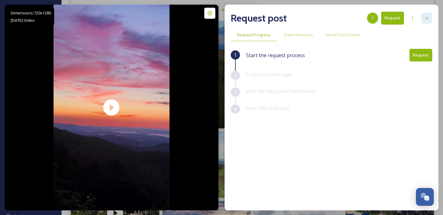
click at [427, 20] on icon at bounding box center [426, 18] width 5 height 5
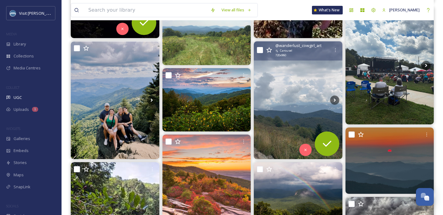
scroll to position [820, 0]
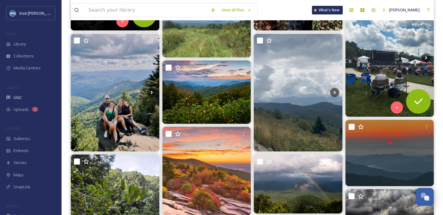
click at [387, 34] on img at bounding box center [389, 58] width 89 height 118
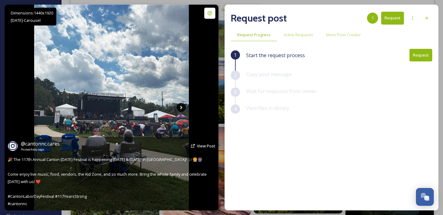
click at [181, 107] on icon at bounding box center [181, 107] width 2 height 3
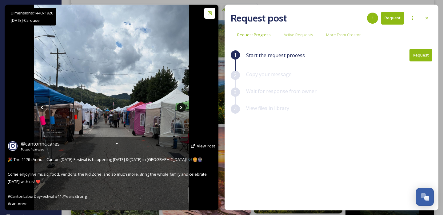
click at [180, 108] on icon at bounding box center [181, 107] width 9 height 9
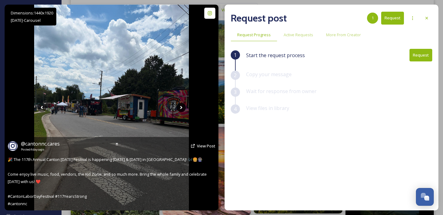
click at [180, 108] on icon at bounding box center [181, 107] width 9 height 9
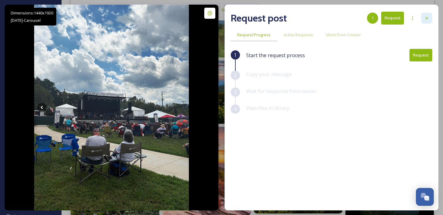
click at [428, 14] on div at bounding box center [426, 18] width 11 height 11
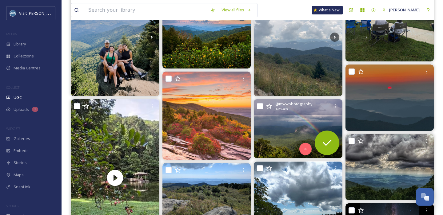
scroll to position [892, 0]
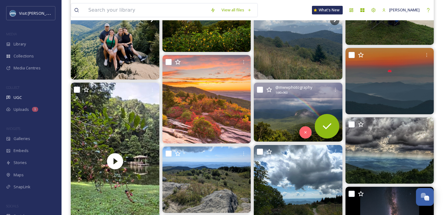
click at [291, 112] on img at bounding box center [298, 112] width 89 height 59
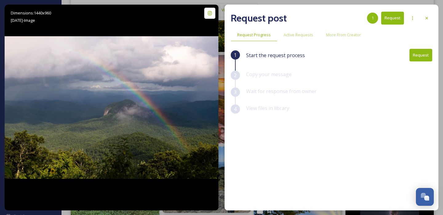
click at [416, 54] on button "Request" at bounding box center [420, 55] width 23 height 13
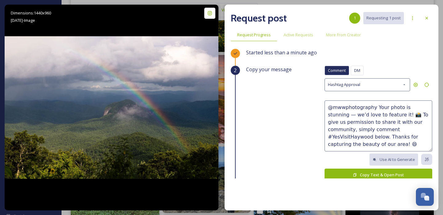
click at [352, 176] on button "Copy Text & Open Post" at bounding box center [379, 175] width 108 height 13
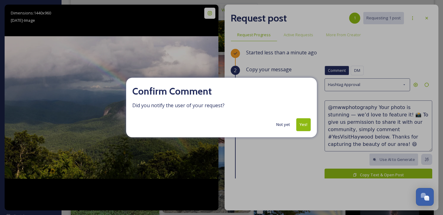
click at [304, 126] on button "Yes!" at bounding box center [303, 124] width 14 height 13
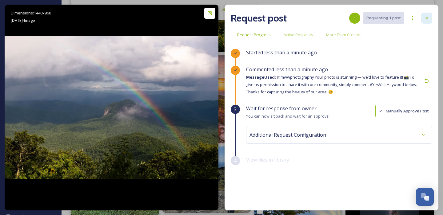
click at [426, 20] on icon at bounding box center [426, 18] width 5 height 5
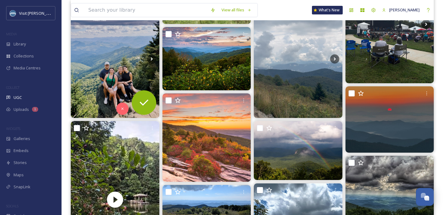
click at [98, 49] on img at bounding box center [115, 59] width 89 height 118
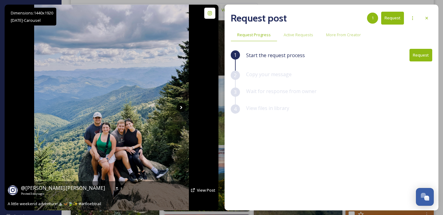
click at [180, 108] on icon at bounding box center [181, 107] width 9 height 9
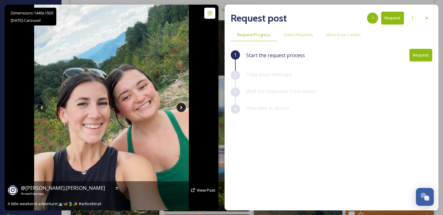
click at [180, 108] on icon at bounding box center [181, 107] width 9 height 9
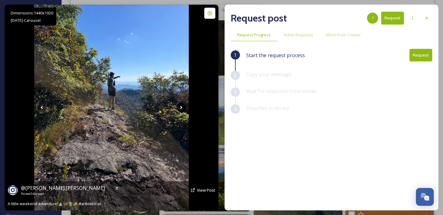
click at [180, 108] on icon at bounding box center [181, 107] width 9 height 9
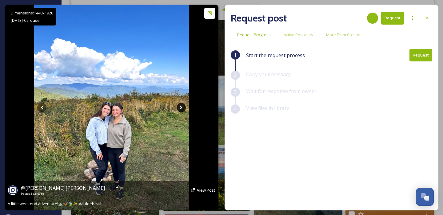
click at [181, 108] on icon at bounding box center [181, 107] width 9 height 9
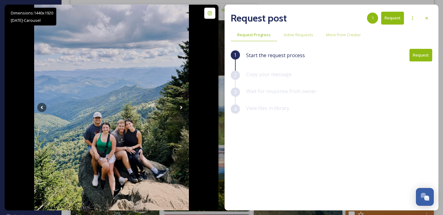
click at [417, 54] on button "Request" at bounding box center [420, 55] width 23 height 13
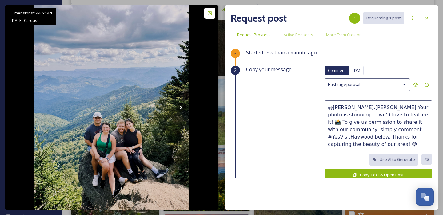
click at [377, 174] on button "Copy Text & Open Post" at bounding box center [379, 175] width 108 height 13
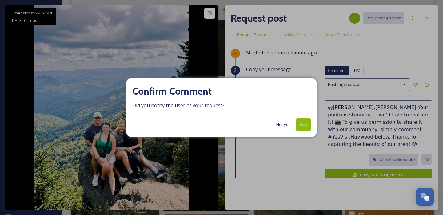
click at [303, 123] on button "Yes!" at bounding box center [303, 124] width 14 height 13
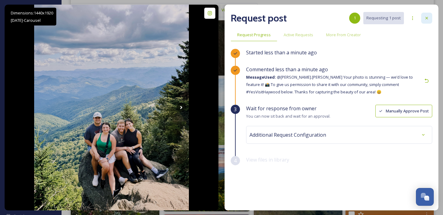
click at [425, 16] on icon at bounding box center [426, 18] width 5 height 5
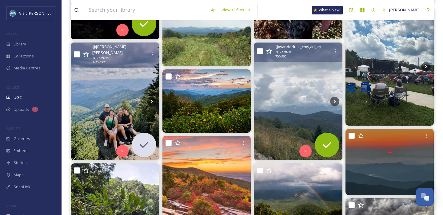
scroll to position [831, 0]
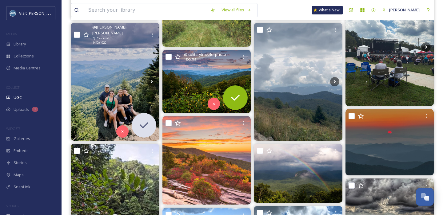
click at [213, 78] on img at bounding box center [206, 81] width 89 height 63
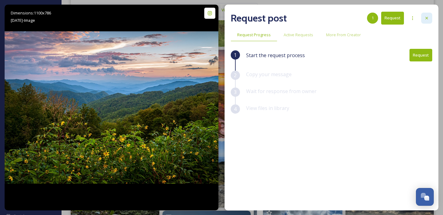
click at [427, 17] on icon at bounding box center [426, 18] width 5 height 5
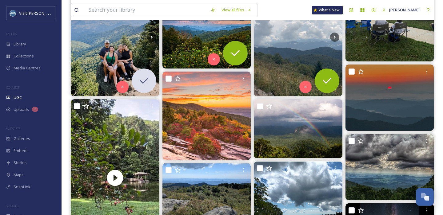
scroll to position [885, 0]
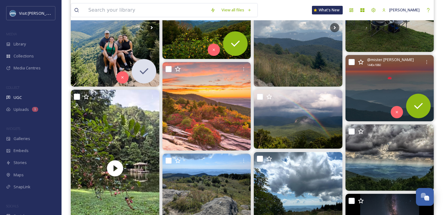
click at [387, 91] on img at bounding box center [389, 88] width 89 height 66
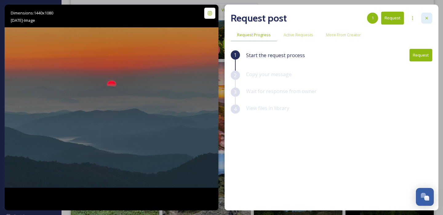
click at [427, 13] on div at bounding box center [426, 18] width 11 height 11
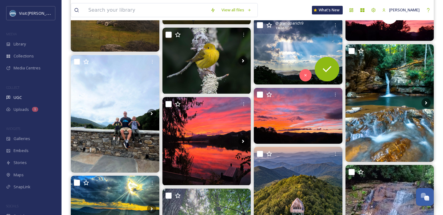
scroll to position [1208, 0]
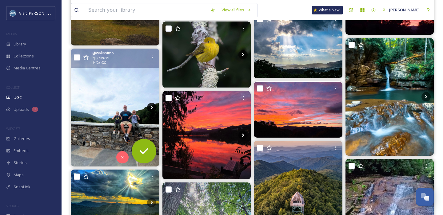
click at [150, 107] on icon at bounding box center [151, 107] width 9 height 9
click at [151, 107] on icon at bounding box center [151, 107] width 9 height 9
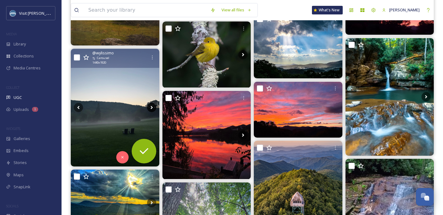
click at [151, 107] on icon at bounding box center [151, 107] width 9 height 9
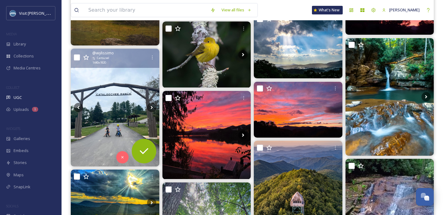
click at [116, 110] on img at bounding box center [115, 108] width 89 height 118
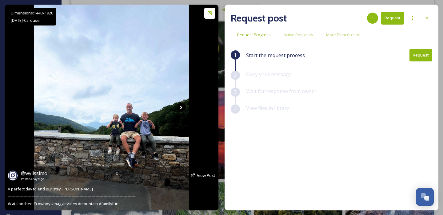
click at [183, 108] on icon at bounding box center [181, 107] width 9 height 9
click at [180, 107] on icon at bounding box center [181, 107] width 9 height 9
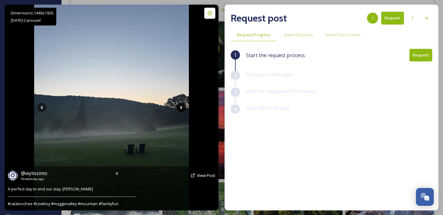
click at [181, 107] on icon at bounding box center [181, 107] width 2 height 3
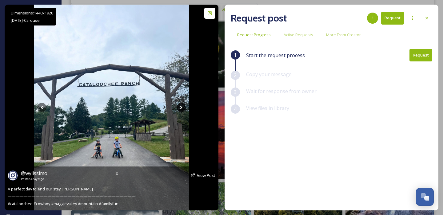
click at [181, 107] on icon at bounding box center [181, 107] width 2 height 3
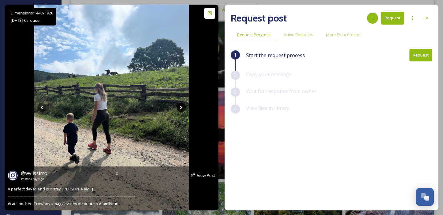
click at [181, 107] on icon at bounding box center [181, 107] width 2 height 3
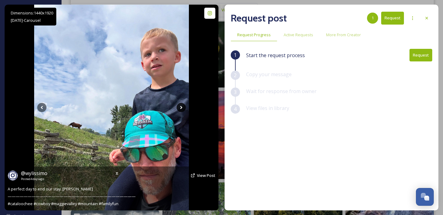
click at [181, 107] on icon at bounding box center [181, 107] width 2 height 3
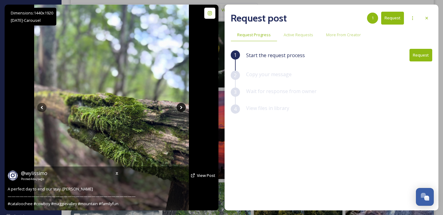
click at [181, 107] on icon at bounding box center [181, 107] width 2 height 3
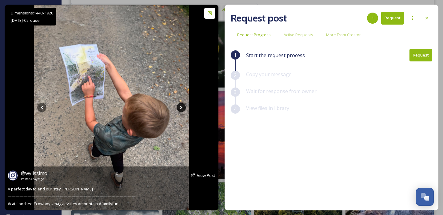
click at [181, 107] on icon at bounding box center [181, 107] width 2 height 3
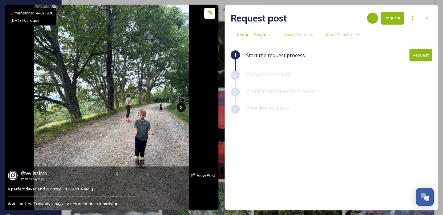
click at [181, 107] on icon at bounding box center [181, 107] width 2 height 3
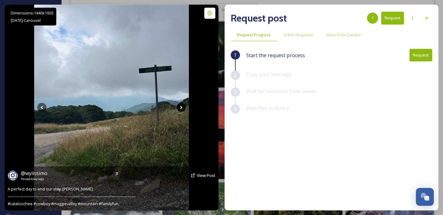
click at [181, 107] on icon at bounding box center [181, 107] width 2 height 3
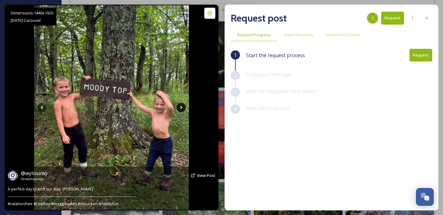
click at [181, 107] on icon at bounding box center [181, 107] width 2 height 3
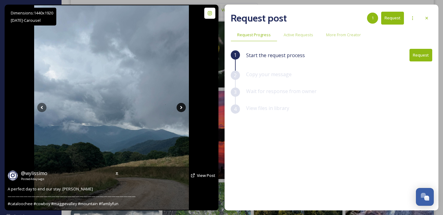
click at [181, 107] on icon at bounding box center [181, 107] width 2 height 3
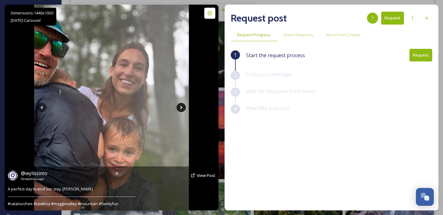
click at [181, 107] on icon at bounding box center [181, 107] width 2 height 3
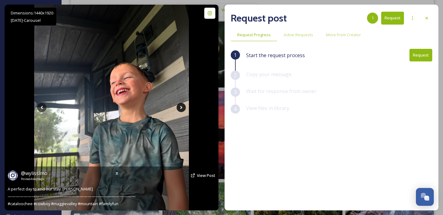
click at [181, 107] on icon at bounding box center [181, 107] width 2 height 3
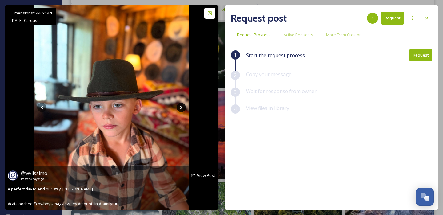
click at [181, 107] on icon at bounding box center [181, 107] width 2 height 3
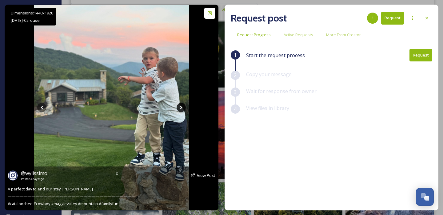
click at [181, 107] on icon at bounding box center [181, 107] width 2 height 3
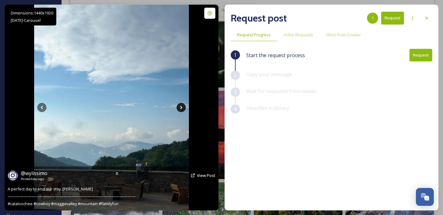
click at [181, 107] on icon at bounding box center [181, 107] width 2 height 3
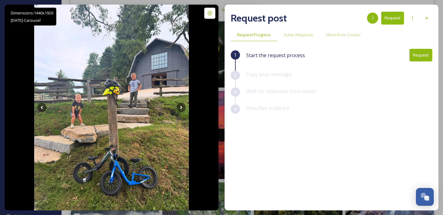
click at [420, 55] on button "Request" at bounding box center [420, 55] width 23 height 13
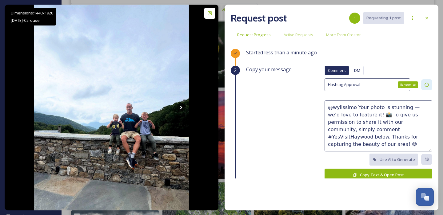
click at [427, 83] on icon at bounding box center [426, 84] width 5 height 5
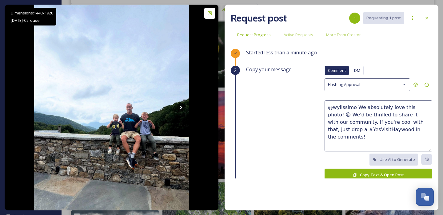
click at [406, 107] on textarea "@wylissimo We absolutely love this photo! 😍 We'd be thrilled to share it with o…" at bounding box center [379, 126] width 108 height 51
click at [425, 107] on textarea "@wylissimo We absolutely love these photo! 😍 We'd be thrilled to share it with …" at bounding box center [379, 126] width 108 height 51
click at [417, 130] on textarea "@wylissimo We absolutely love these photos! 😍 We'd be thrilled to share it with…" at bounding box center [379, 126] width 108 height 51
click at [393, 113] on textarea "@wylissimo We absolutely love these photos! 😍 We'd be thrilled to share it with…" at bounding box center [379, 126] width 108 height 51
type textarea "@wylissimo We absolutely love these photos! 😍 We'd be thrilled to share one wit…"
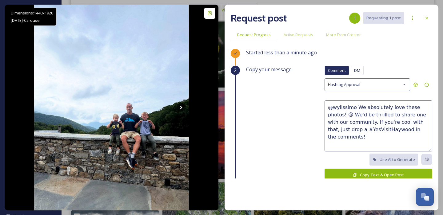
click at [373, 175] on button "Copy Text & Open Post" at bounding box center [379, 175] width 108 height 13
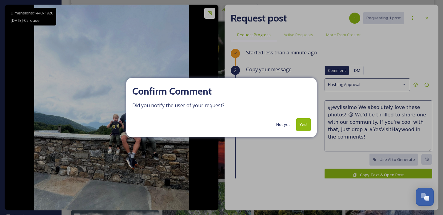
click at [296, 126] on div "Not yet Yes!" at bounding box center [221, 124] width 178 height 13
click at [304, 125] on button "Yes!" at bounding box center [303, 124] width 14 height 13
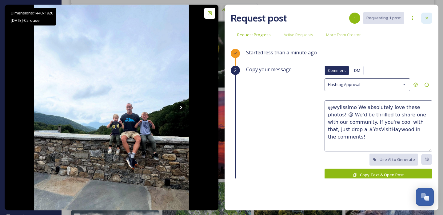
click at [428, 17] on icon at bounding box center [426, 18] width 5 height 5
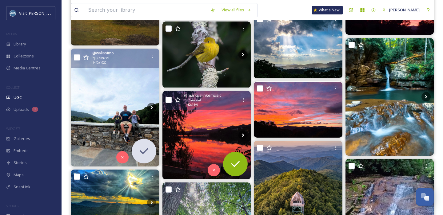
scroll to position [1280, 0]
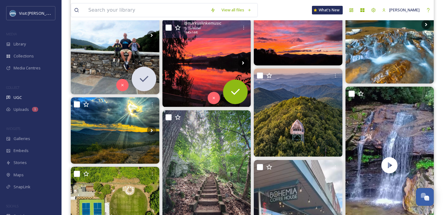
click at [215, 51] on img at bounding box center [206, 63] width 89 height 89
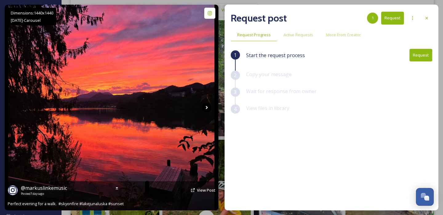
click at [206, 107] on icon at bounding box center [206, 107] width 9 height 9
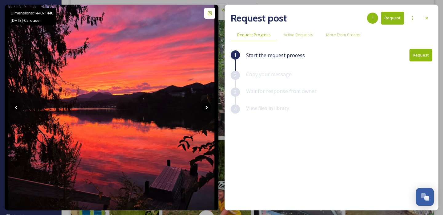
click at [422, 62] on div "Start the request process Request" at bounding box center [339, 60] width 186 height 22
click at [421, 55] on button "Request" at bounding box center [420, 55] width 23 height 13
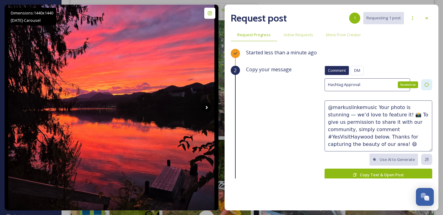
click at [429, 83] on div "Randomise" at bounding box center [426, 84] width 11 height 11
type textarea "@markuslinkemusic We absolutely love this photo! 😍 We'd be thrilled to share it…"
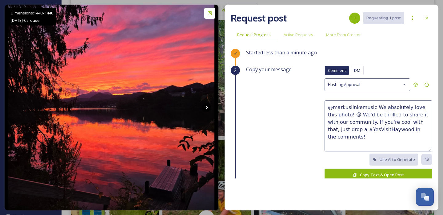
click at [349, 175] on button "Copy Text & Open Post" at bounding box center [379, 175] width 108 height 13
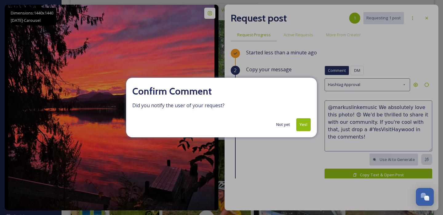
click at [309, 124] on button "Yes!" at bounding box center [303, 124] width 14 height 13
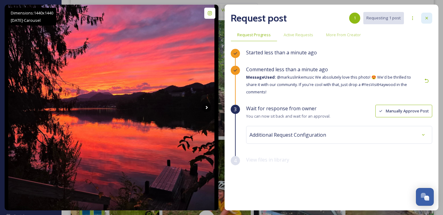
click at [425, 18] on icon at bounding box center [426, 18] width 5 height 5
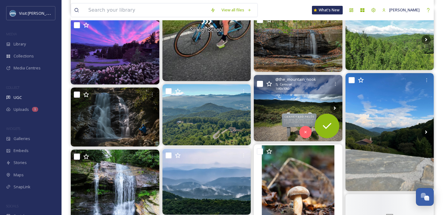
scroll to position [1628, 0]
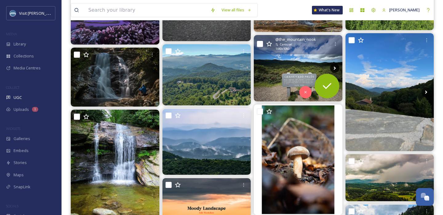
click at [333, 69] on icon at bounding box center [334, 68] width 9 height 9
click at [335, 67] on icon at bounding box center [334, 68] width 2 height 3
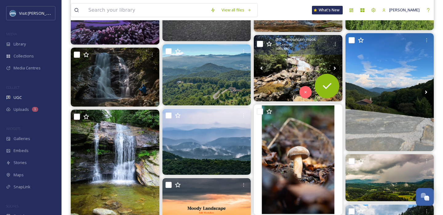
click at [333, 68] on icon at bounding box center [334, 68] width 9 height 9
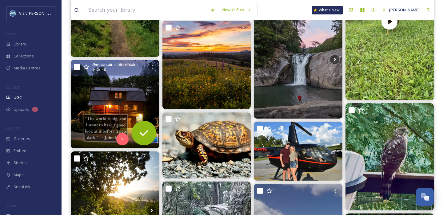
scroll to position [2044, 0]
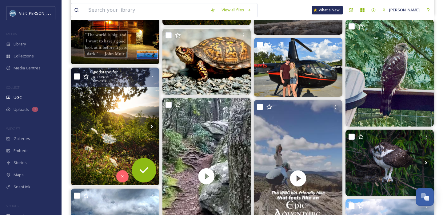
click at [121, 114] on img at bounding box center [115, 127] width 89 height 118
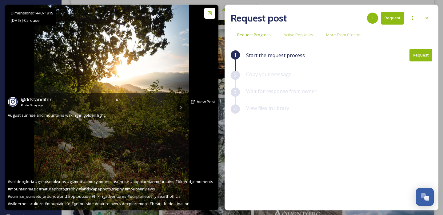
click at [180, 107] on div "@ ddstandifer Posted 9 days ago View Post" at bounding box center [112, 102] width 208 height 12
click at [179, 108] on div "@ ddstandifer Posted 9 days ago View Post August sunrise and mountains waking i…" at bounding box center [112, 152] width 214 height 118
click at [181, 107] on div "@ ddstandifer Posted 9 days ago View Post" at bounding box center [112, 102] width 208 height 12
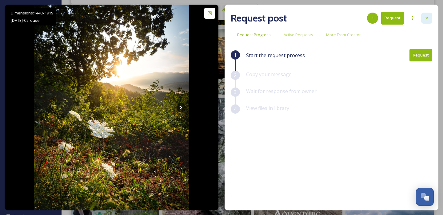
click at [427, 15] on div at bounding box center [426, 18] width 11 height 11
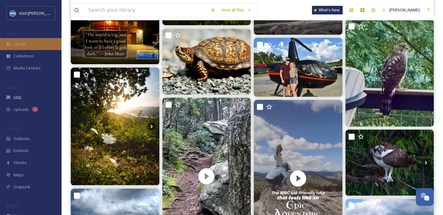
click at [32, 46] on div "Library" at bounding box center [31, 44] width 62 height 12
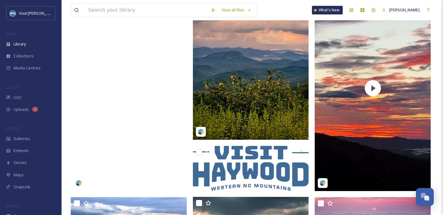
scroll to position [168, 0]
